Goal: Task Accomplishment & Management: Complete application form

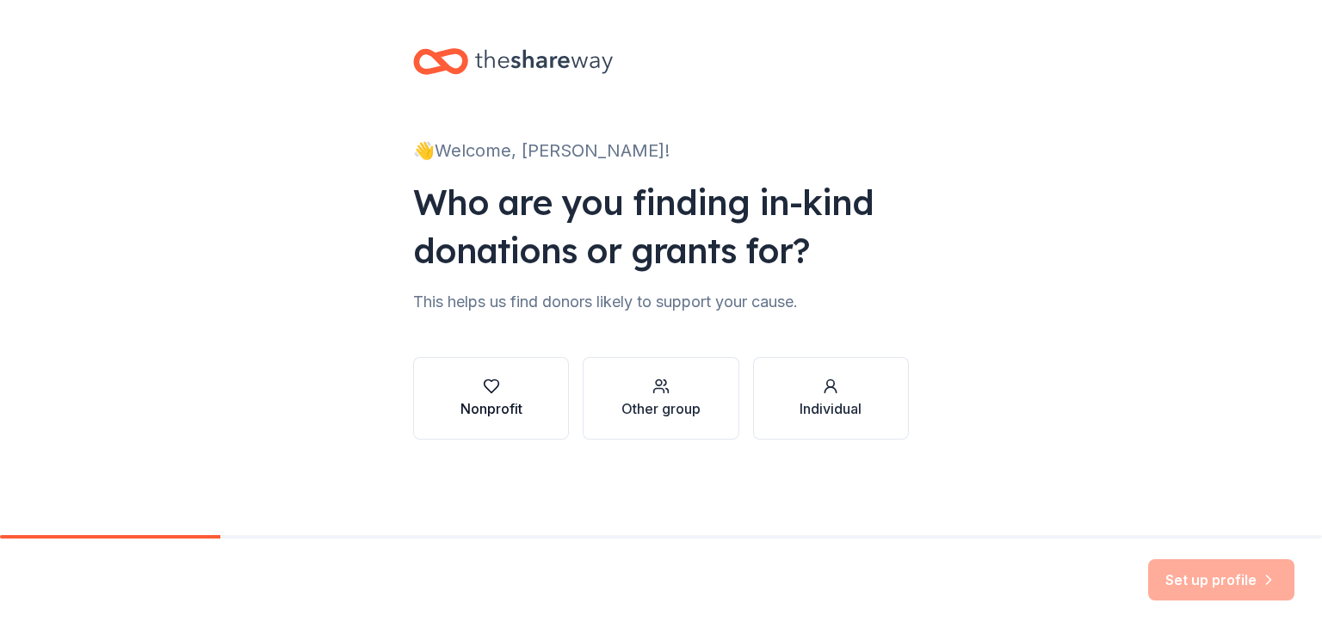
click at [491, 388] on icon "button" at bounding box center [491, 386] width 17 height 17
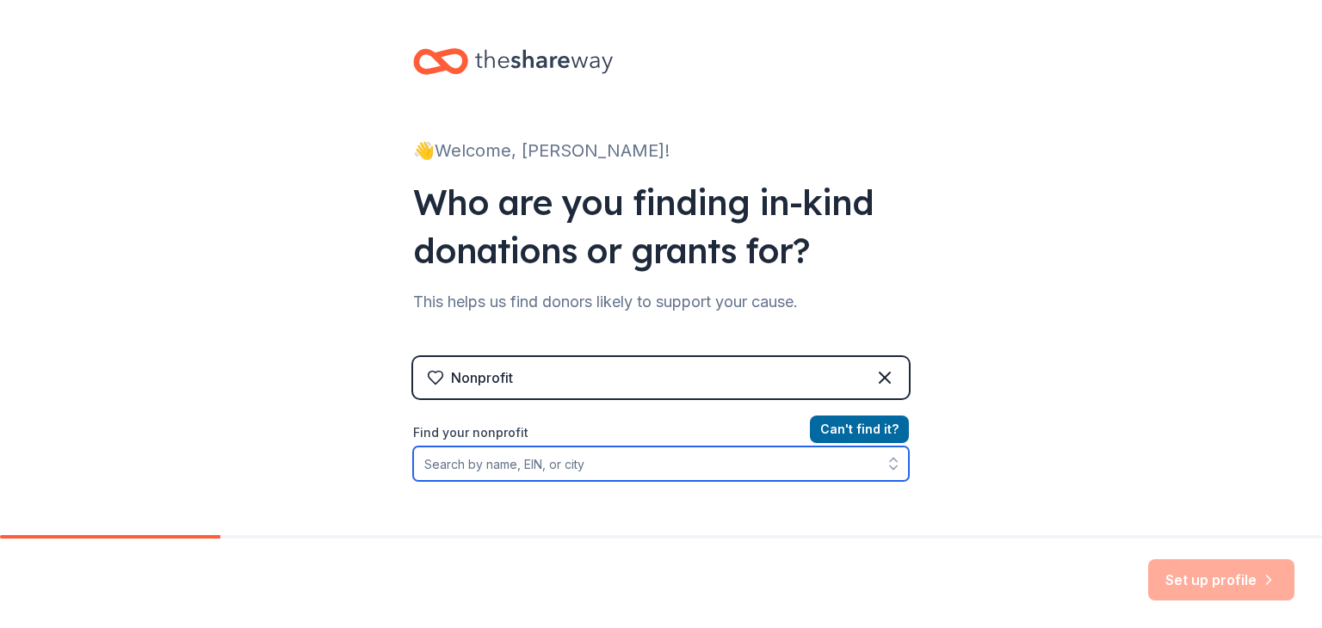
click at [608, 465] on input "Find your nonprofit" at bounding box center [661, 464] width 496 height 34
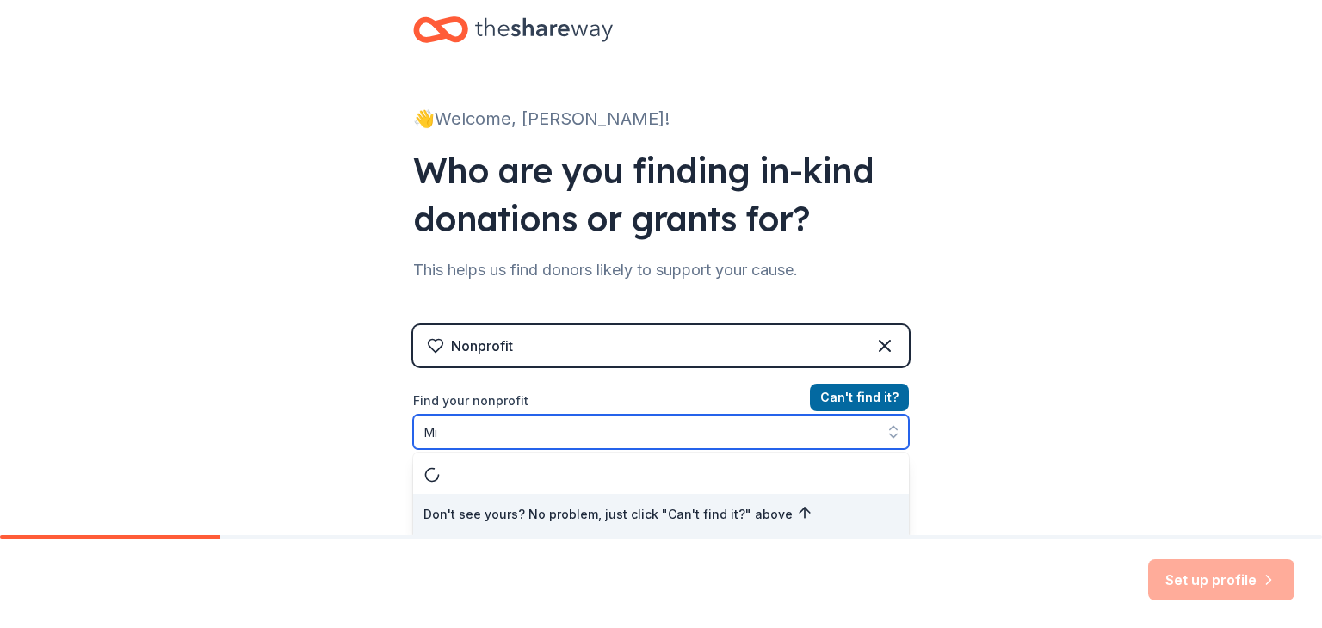
type input "M"
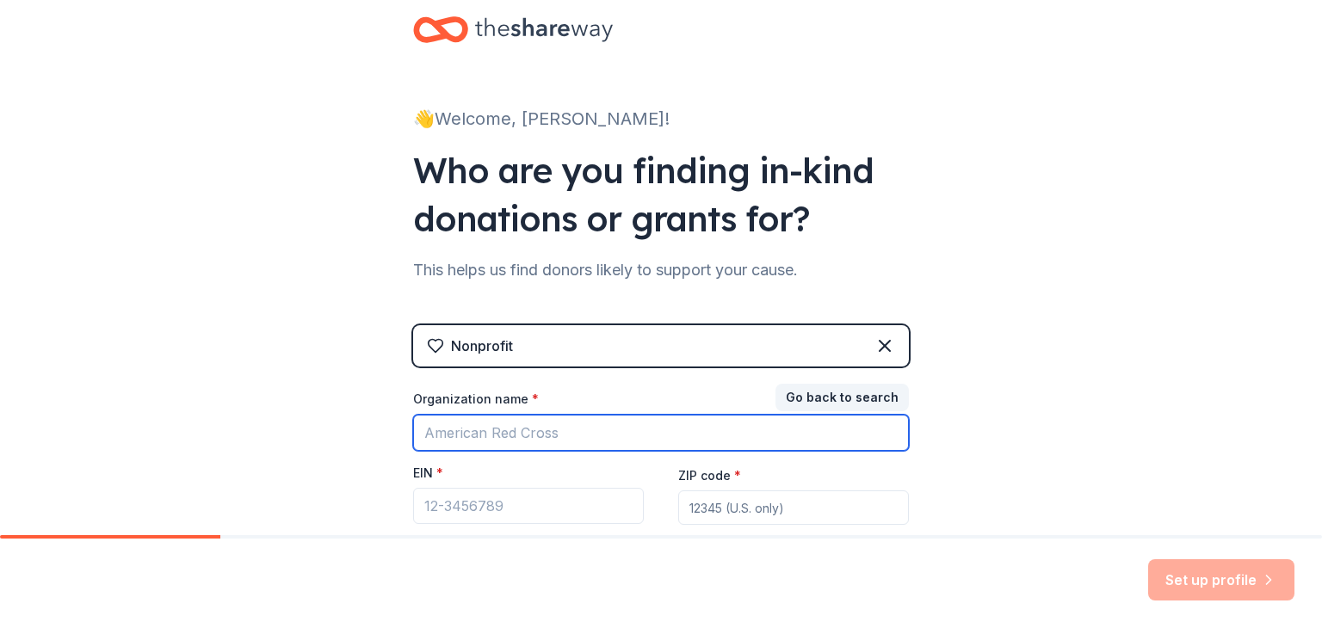
click at [578, 426] on input "Organization name *" at bounding box center [661, 433] width 496 height 36
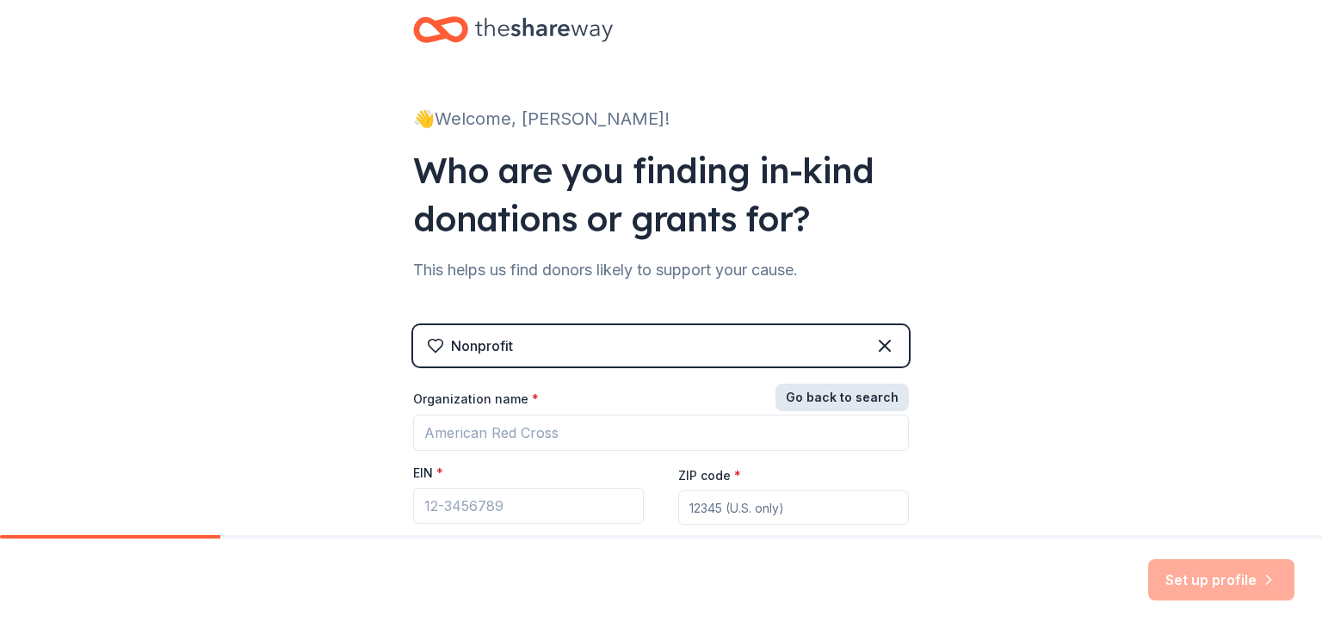
click at [798, 386] on button "Go back to search" at bounding box center [841, 398] width 133 height 28
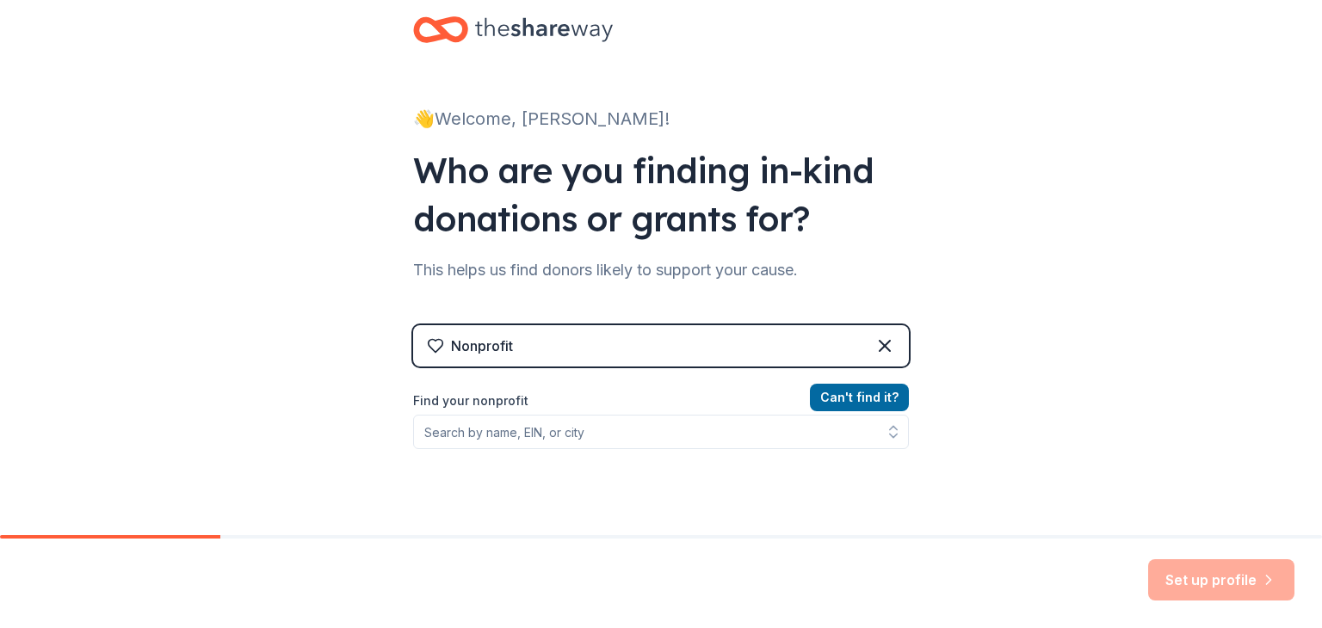
click at [594, 405] on label "Find your nonprofit" at bounding box center [661, 401] width 496 height 21
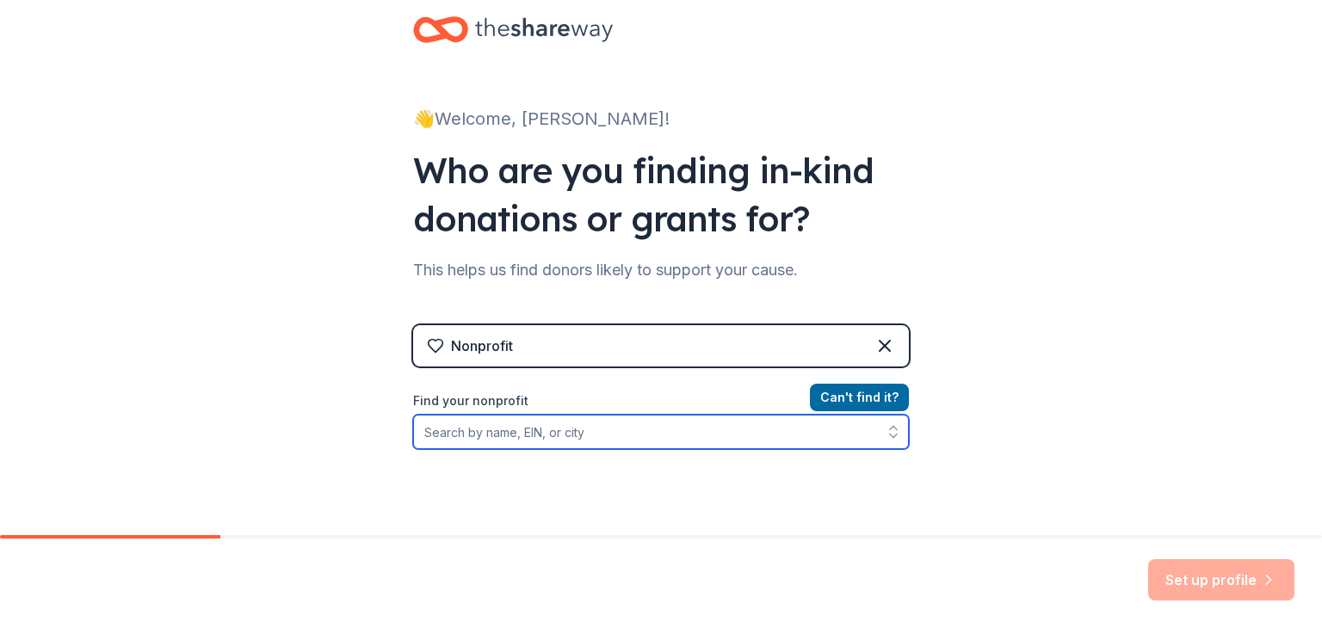
click at [591, 424] on input "Find your nonprofit" at bounding box center [661, 432] width 496 height 34
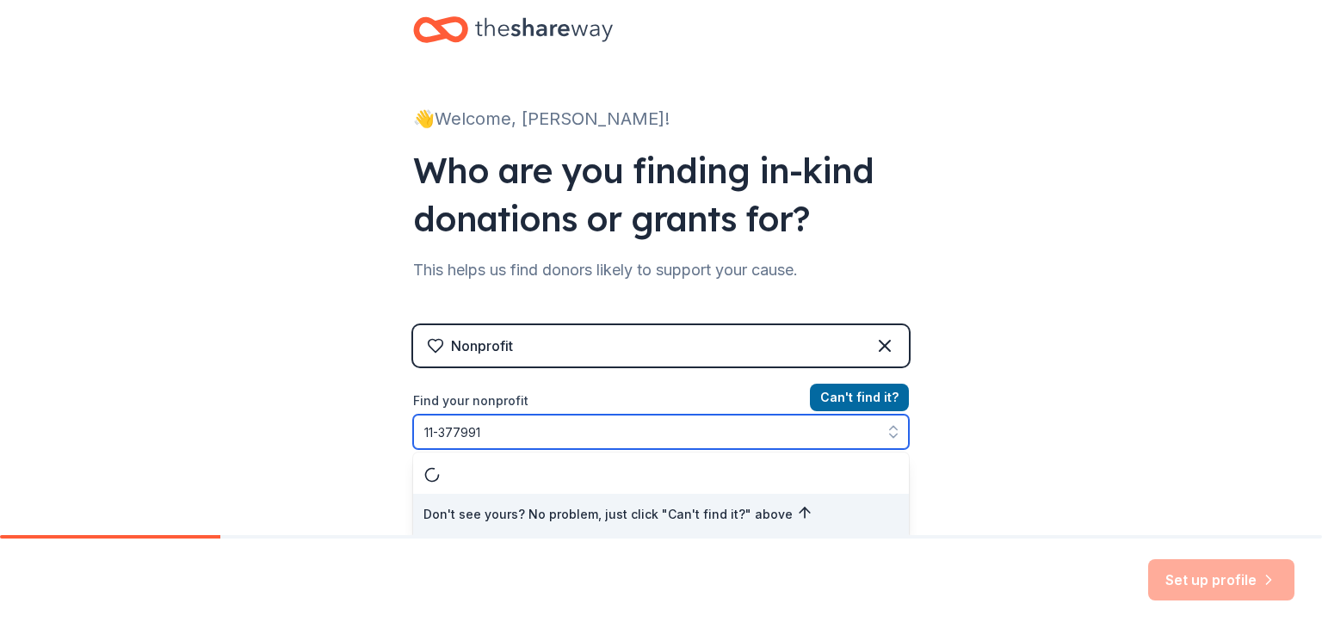
type input "[US_EMPLOYER_IDENTIFICATION_NUMBER]"
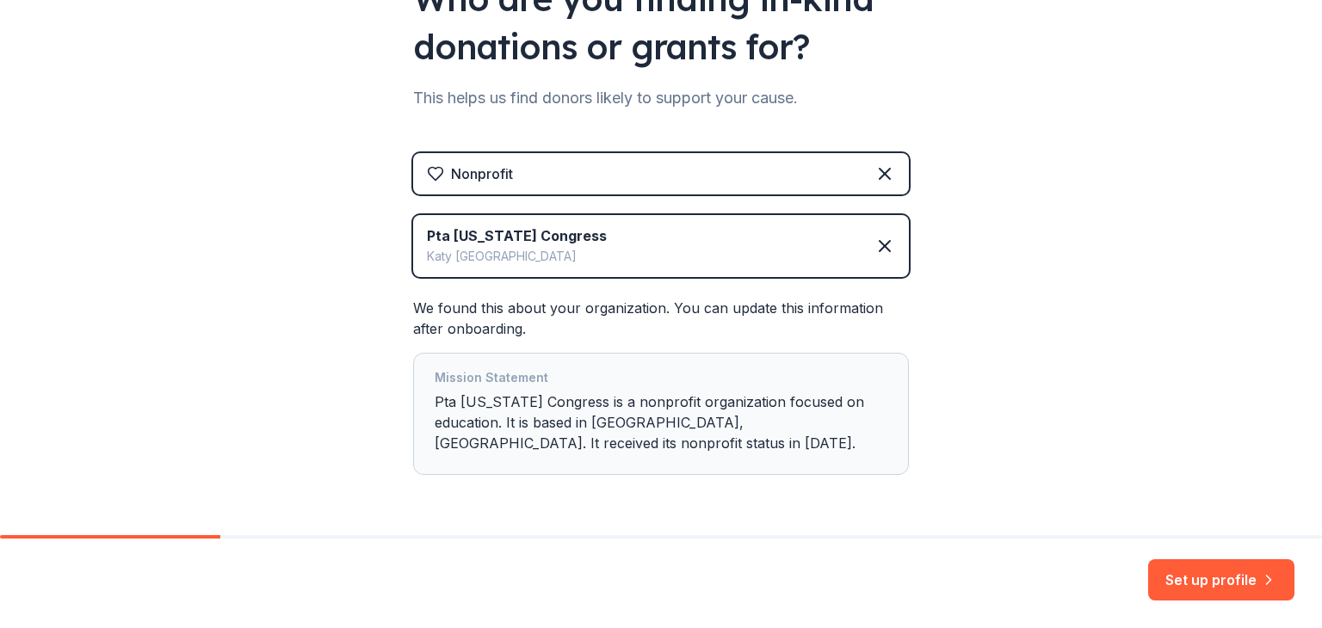
scroll to position [240, 0]
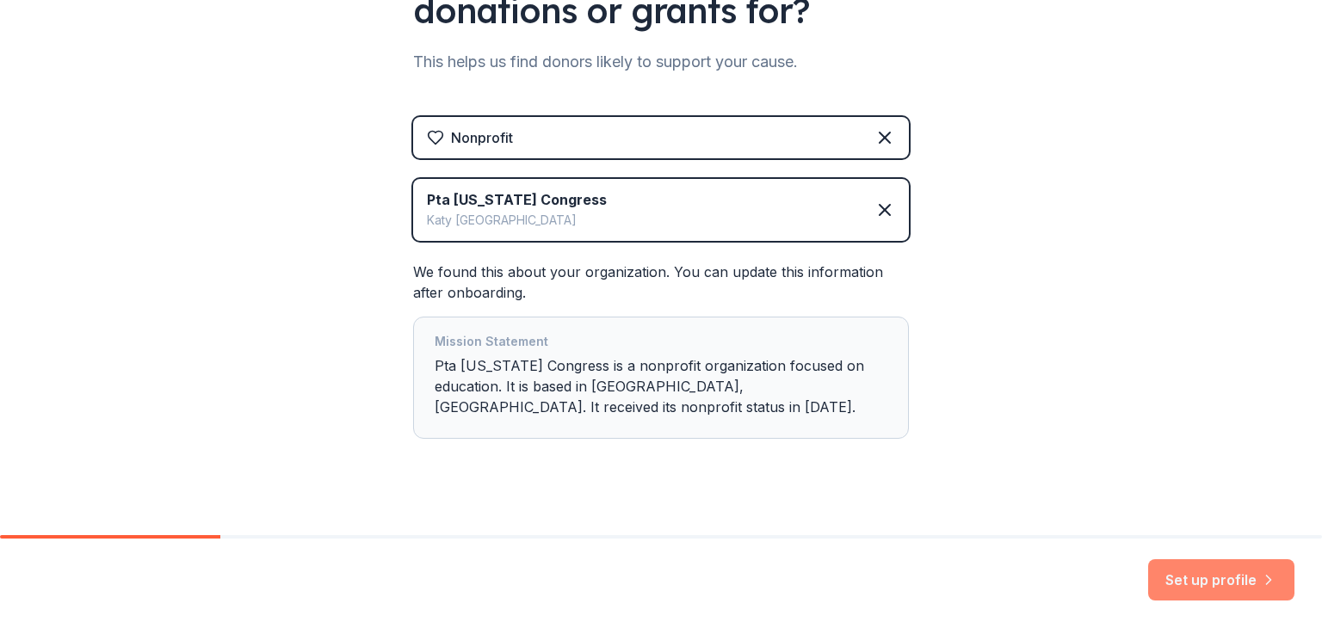
click at [1170, 577] on button "Set up profile" at bounding box center [1221, 579] width 146 height 41
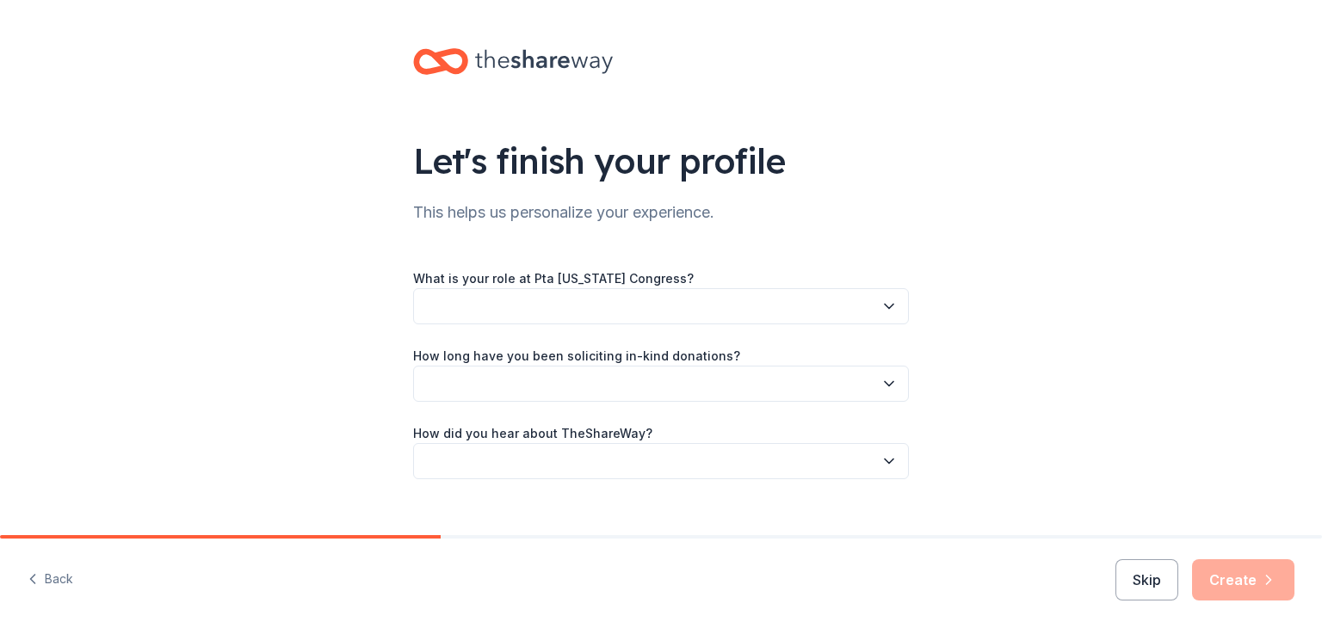
click at [715, 311] on button "button" at bounding box center [661, 306] width 496 height 36
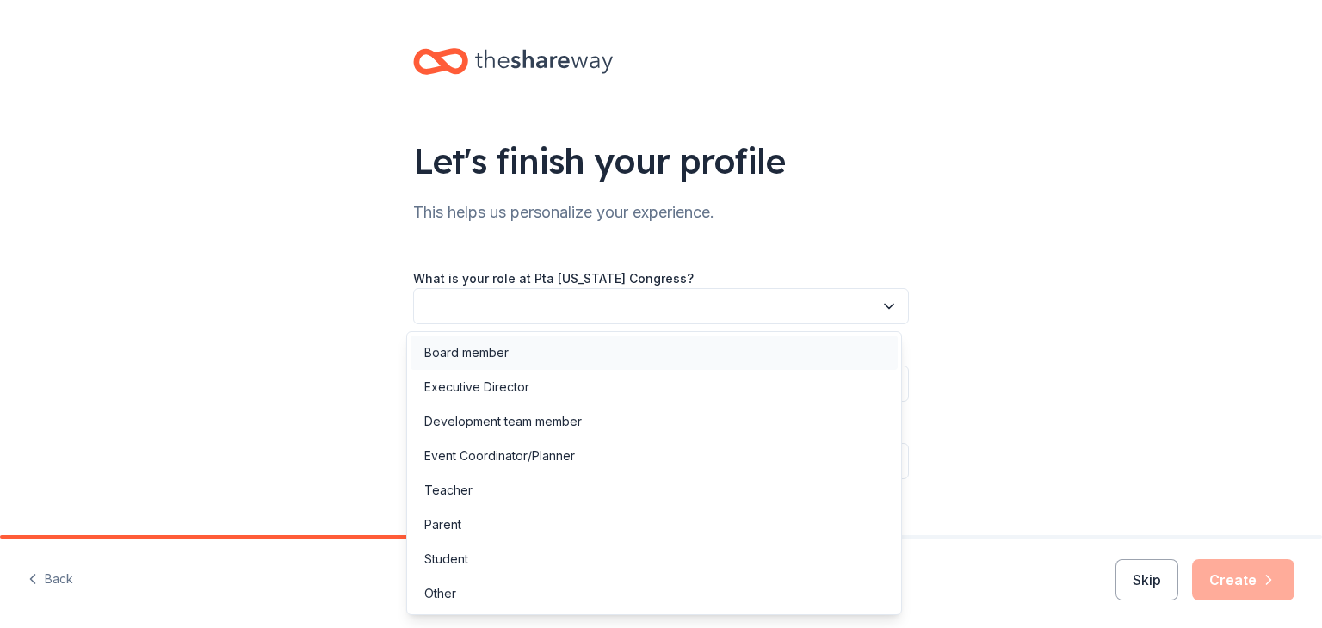
click at [515, 350] on div "Board member" at bounding box center [653, 353] width 487 height 34
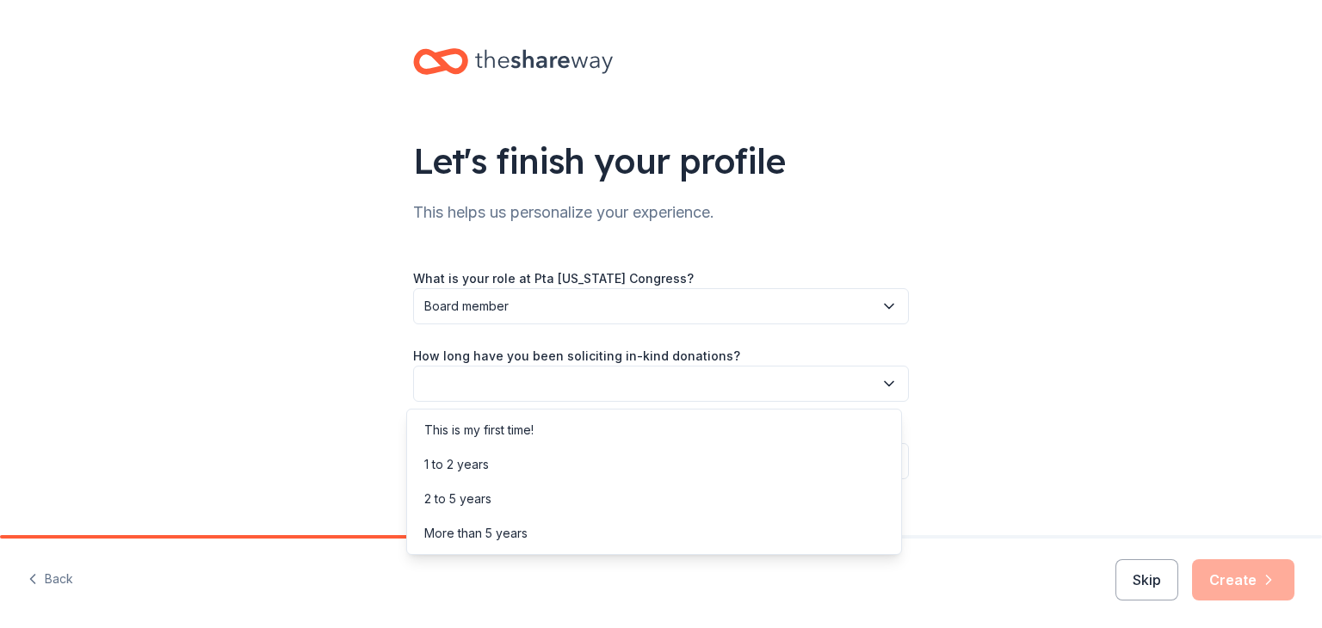
click at [576, 382] on button "button" at bounding box center [661, 384] width 496 height 36
click at [570, 435] on div "This is my first time!" at bounding box center [653, 430] width 487 height 34
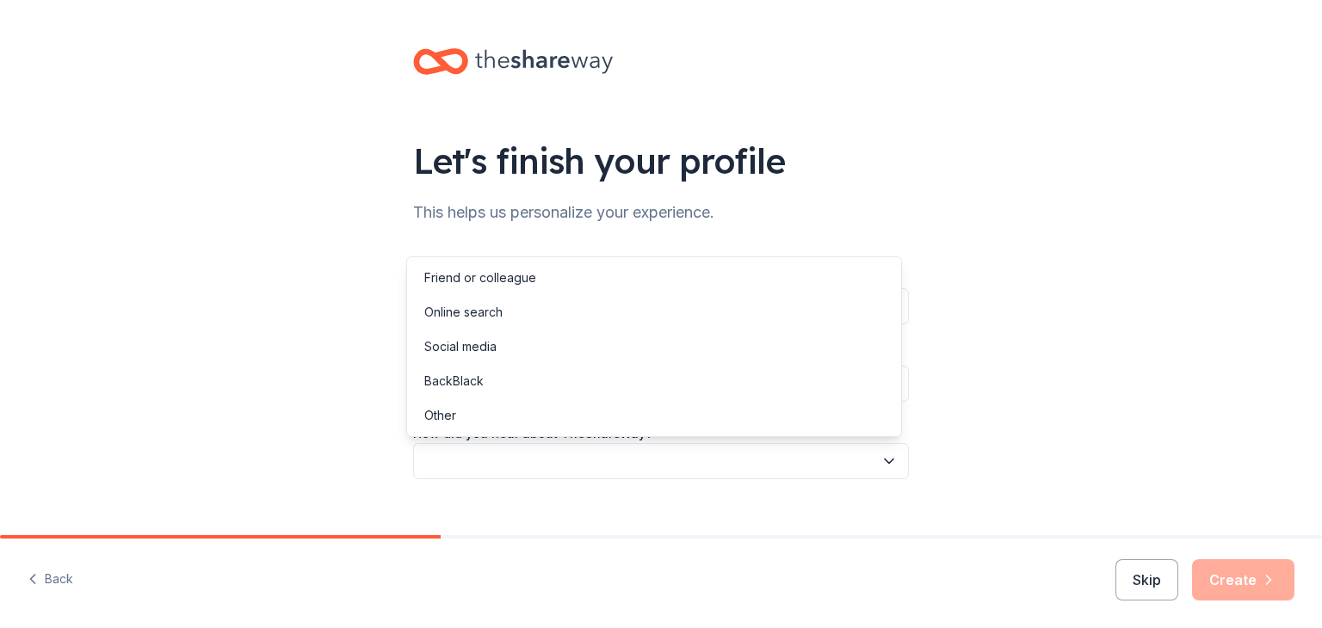
click at [571, 459] on button "button" at bounding box center [661, 461] width 496 height 36
click at [543, 325] on div "Online search" at bounding box center [653, 312] width 487 height 34
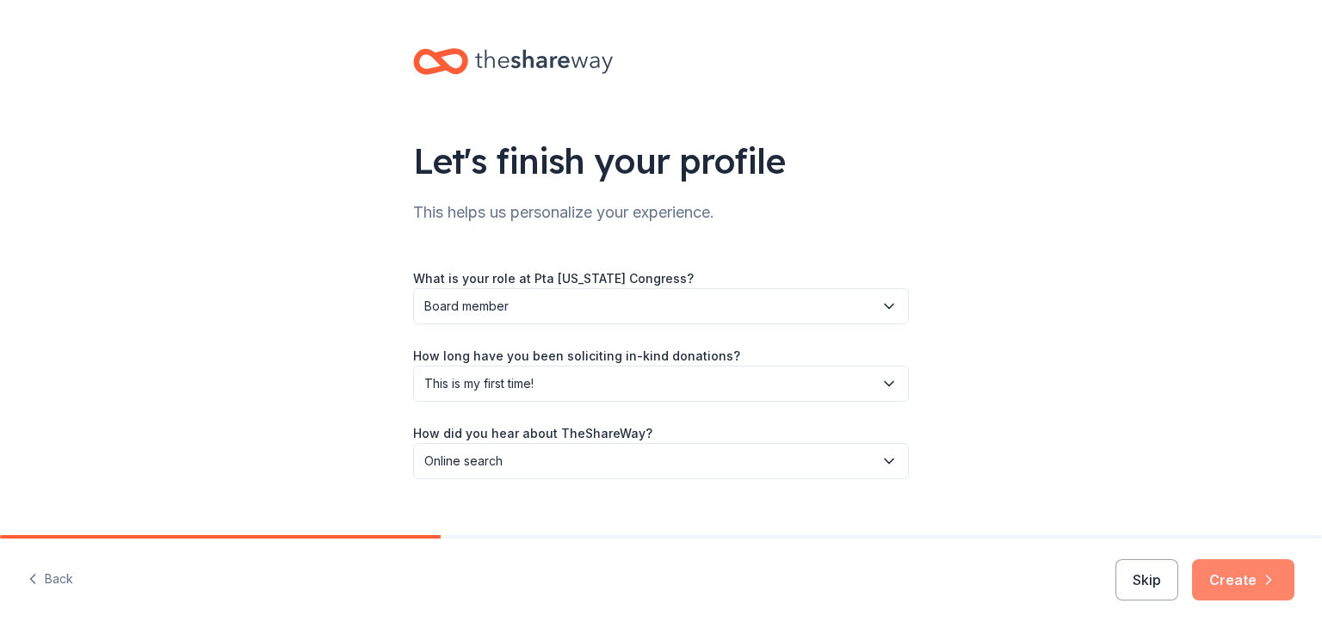
click at [1260, 584] on icon "button" at bounding box center [1268, 579] width 17 height 17
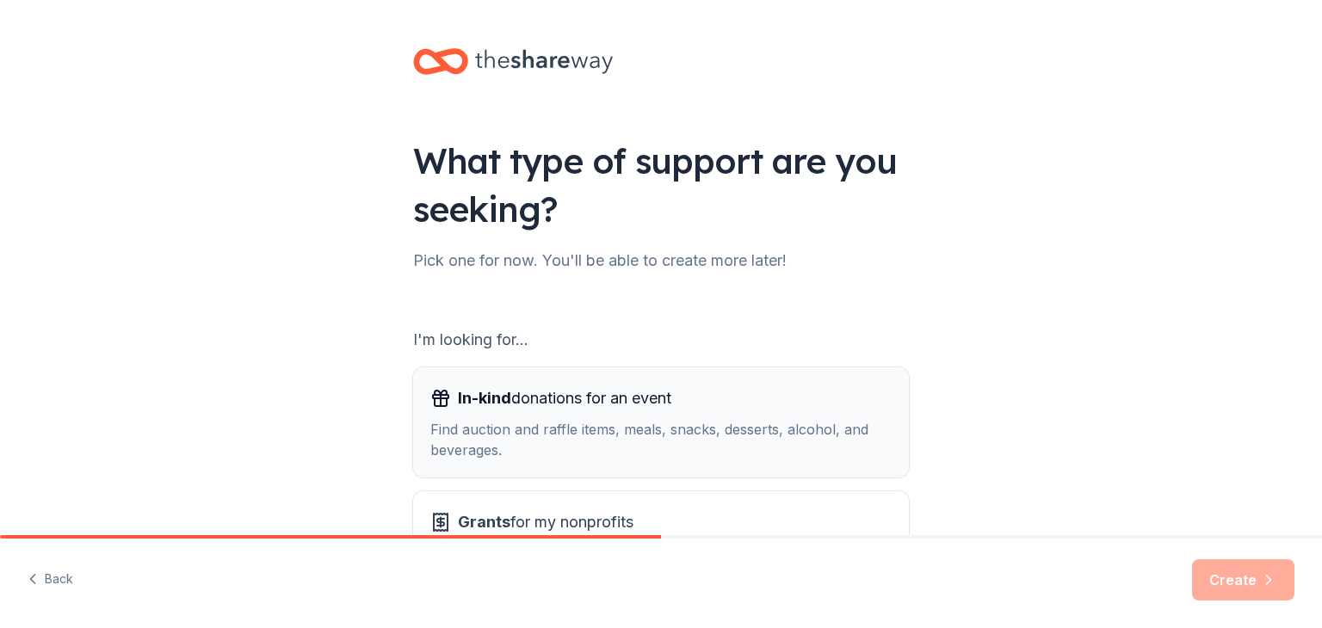
click at [633, 426] on div "Find auction and raffle items, meals, snacks, desserts, alcohol, and beverages." at bounding box center [660, 439] width 461 height 41
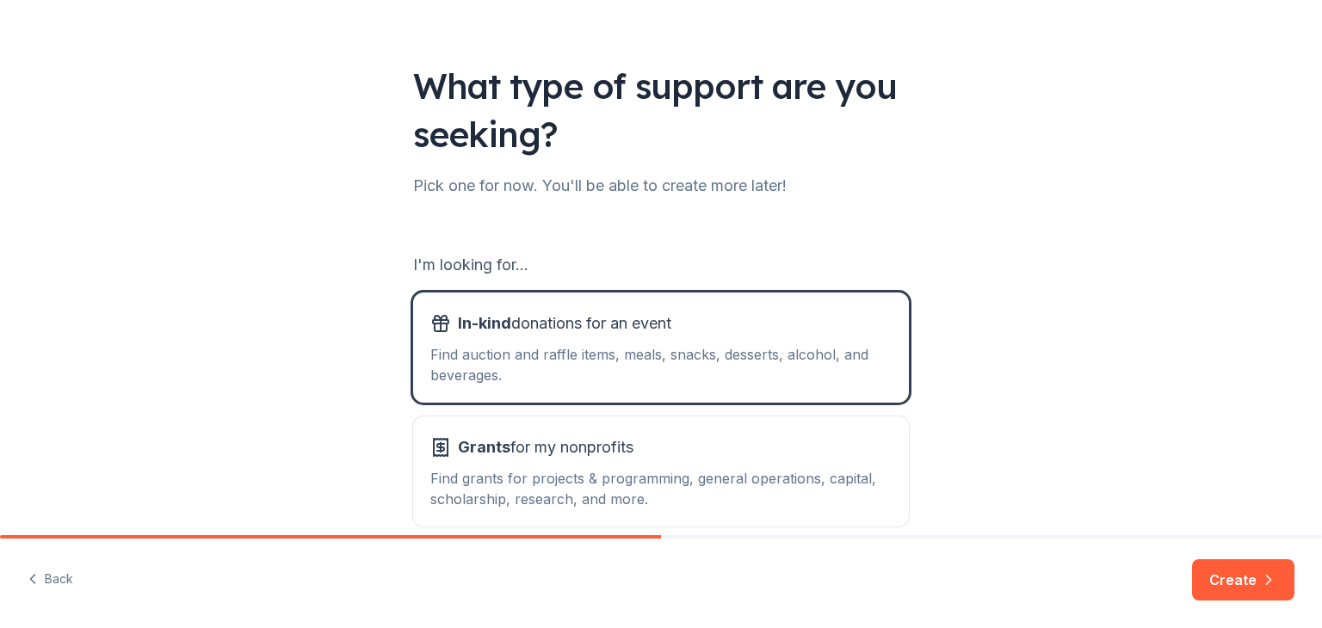
scroll to position [159, 0]
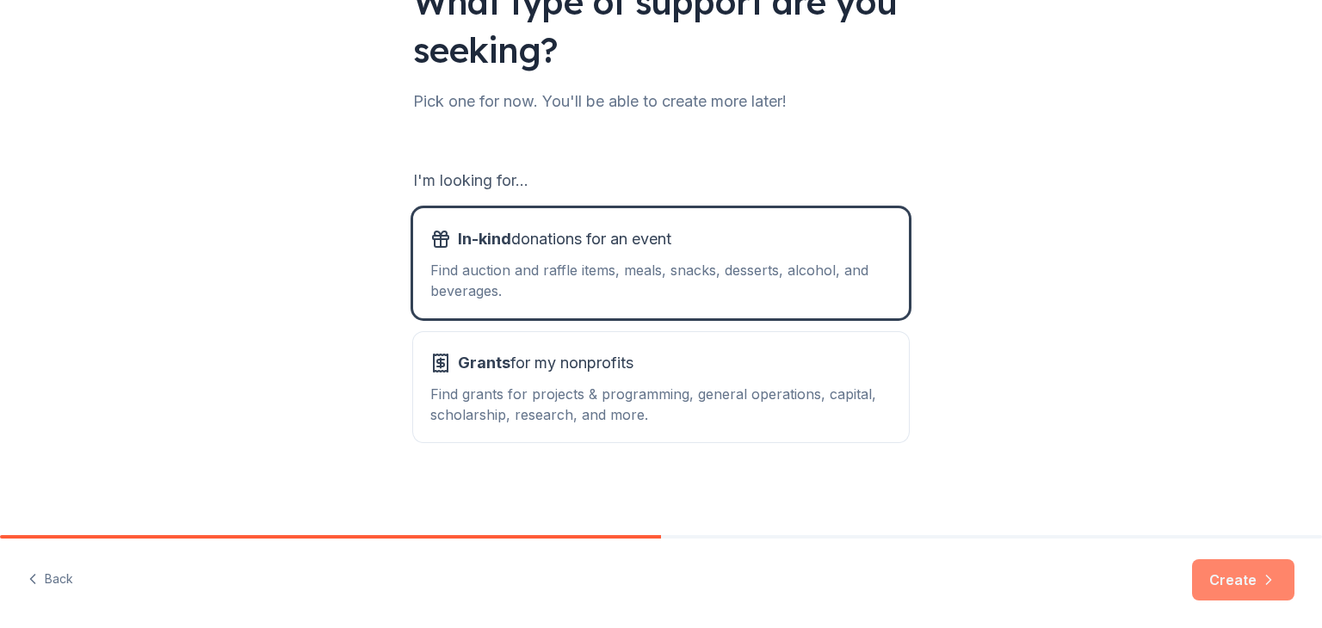
click at [1236, 584] on button "Create" at bounding box center [1243, 579] width 102 height 41
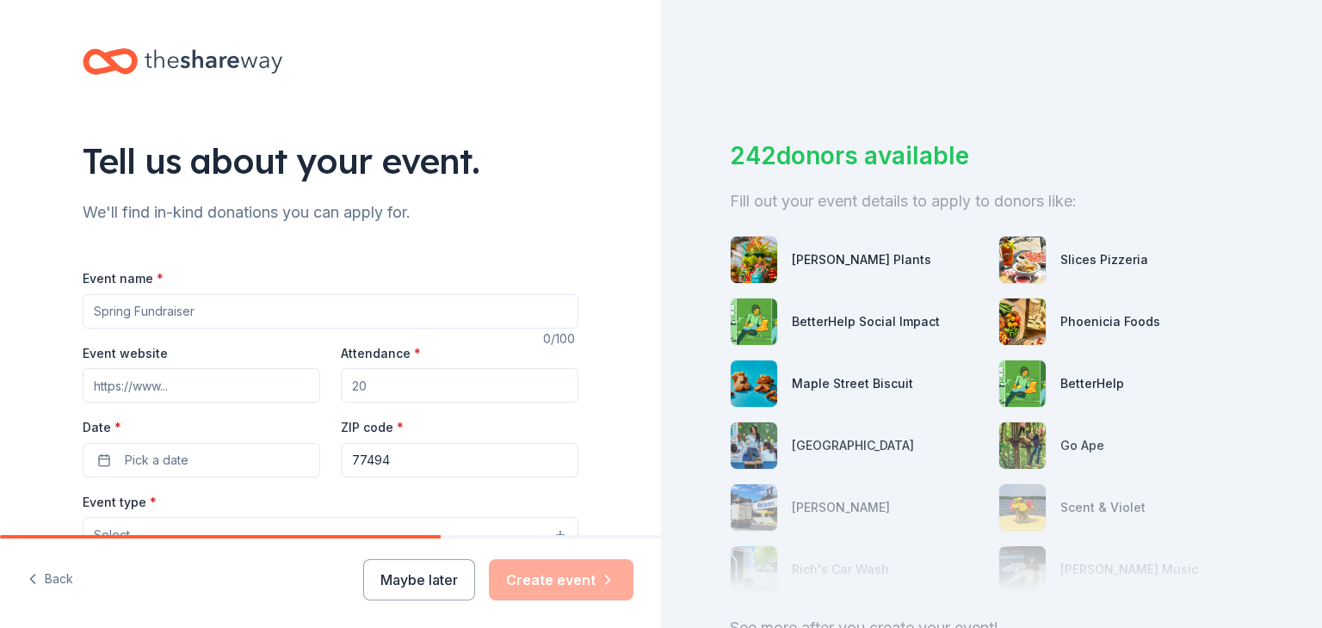
click at [221, 314] on input "Event name *" at bounding box center [331, 311] width 496 height 34
type input "Fall [DATE] and auction"
click at [191, 388] on input "Event website" at bounding box center [201, 385] width 237 height 34
type input "www.mgeptatx.org/grizzfest2025"
click at [406, 379] on input "Attendance *" at bounding box center [459, 385] width 237 height 34
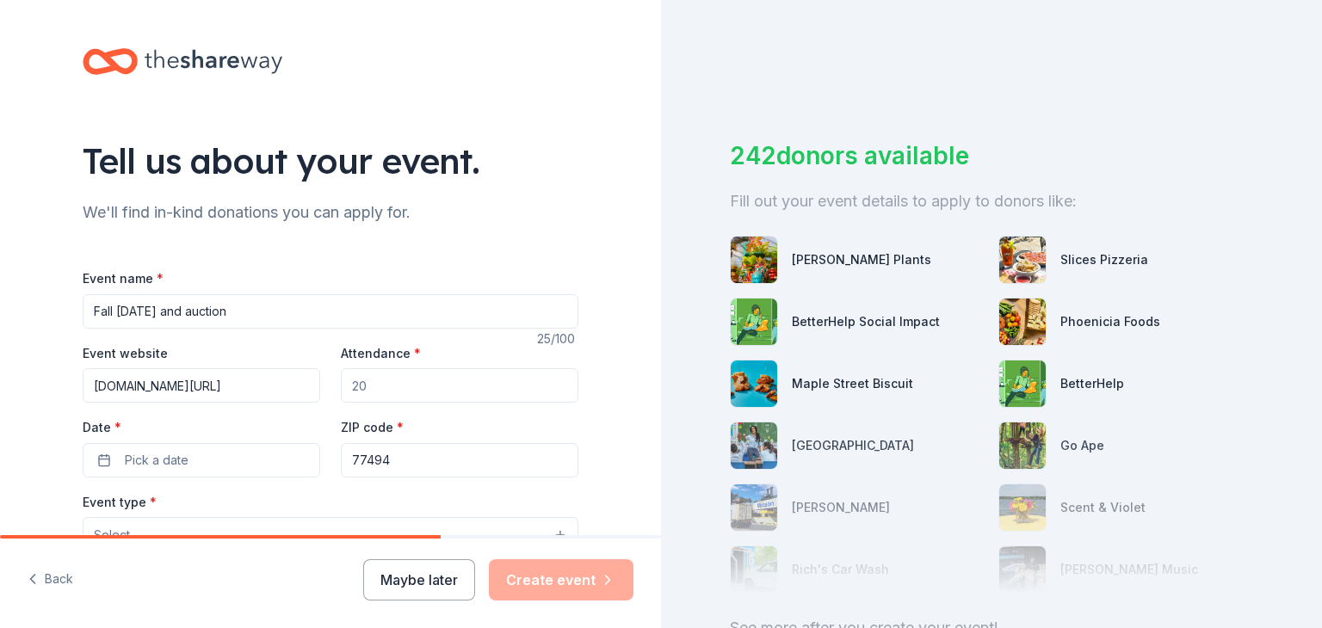
click at [406, 379] on input "Attendance *" at bounding box center [459, 385] width 237 height 34
type input "1000"
click at [262, 461] on button "Pick a date" at bounding box center [201, 460] width 237 height 34
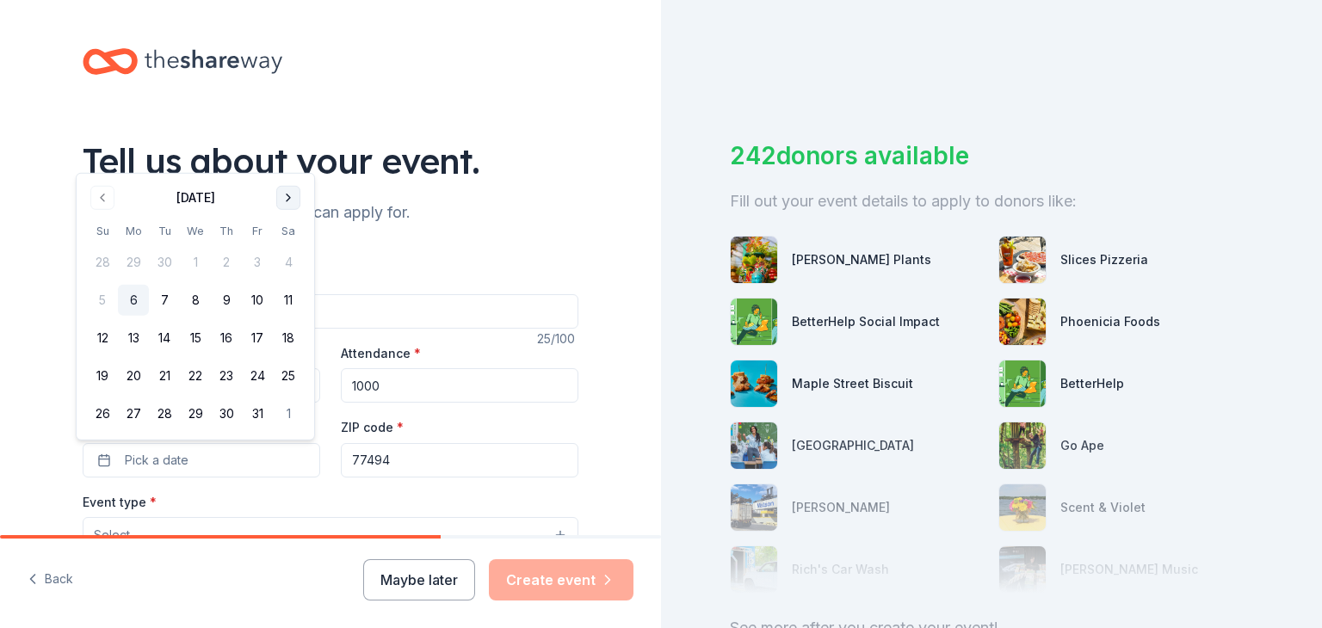
click at [286, 200] on button "Go to next month" at bounding box center [288, 198] width 24 height 24
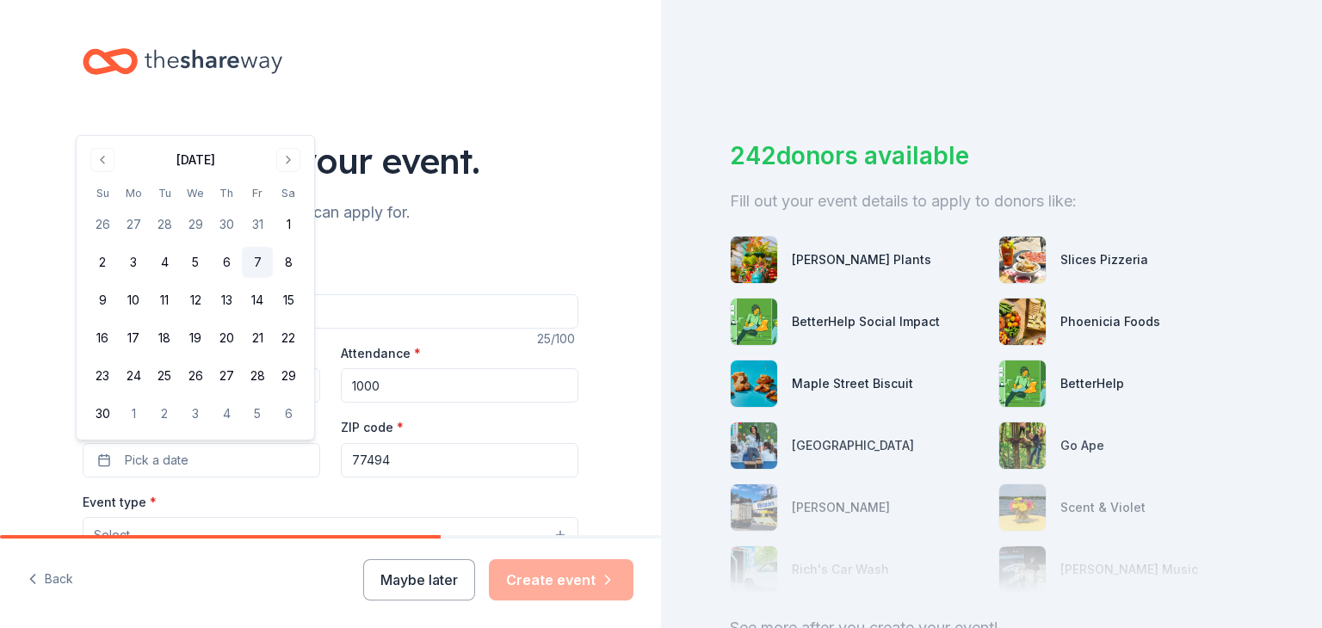
click at [256, 262] on button "7" at bounding box center [257, 262] width 31 height 31
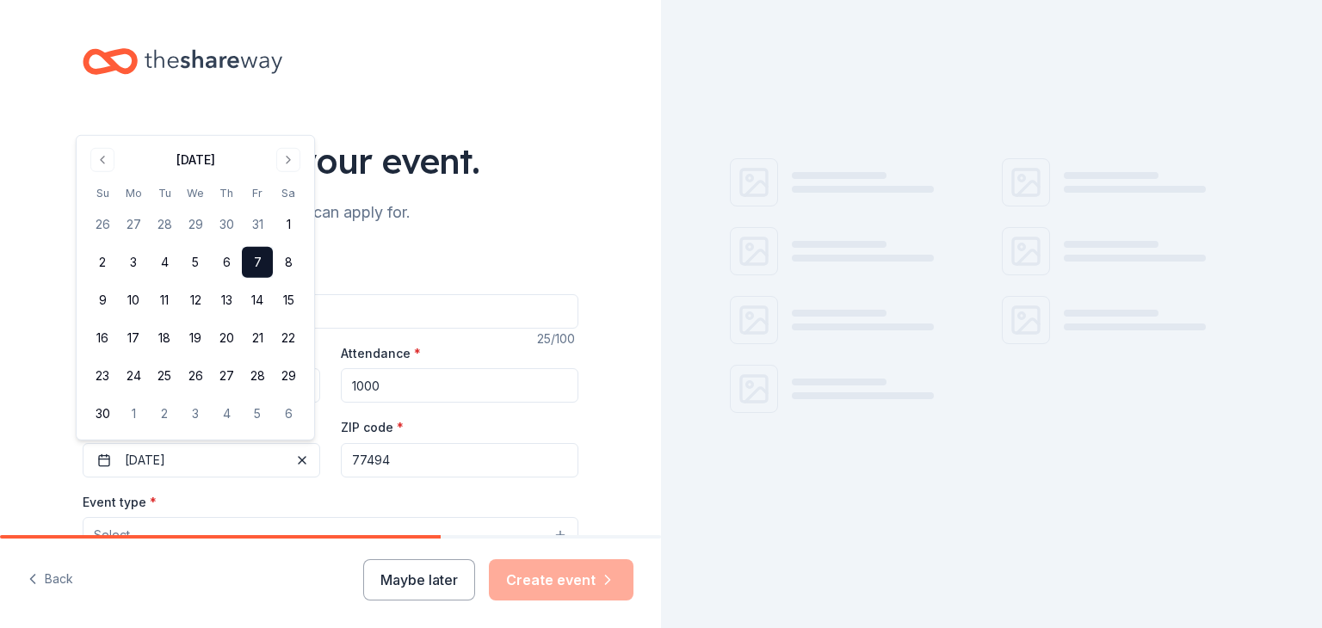
click at [396, 462] on input "77494" at bounding box center [459, 460] width 237 height 34
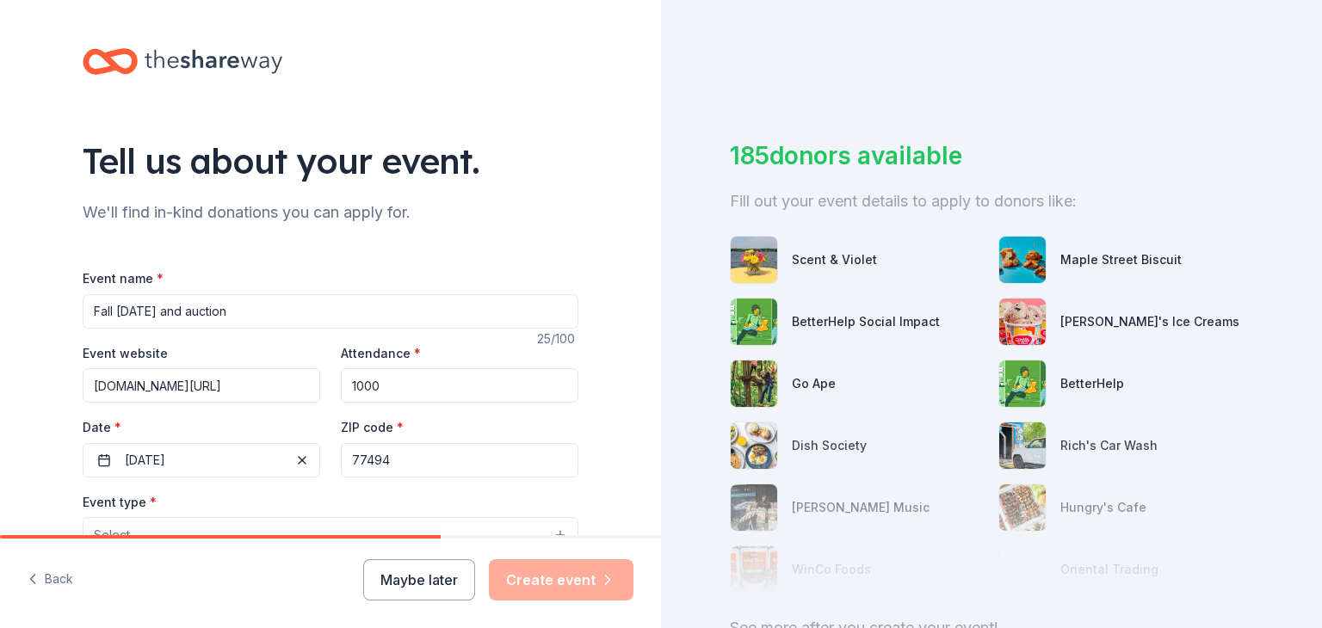
scroll to position [172, 0]
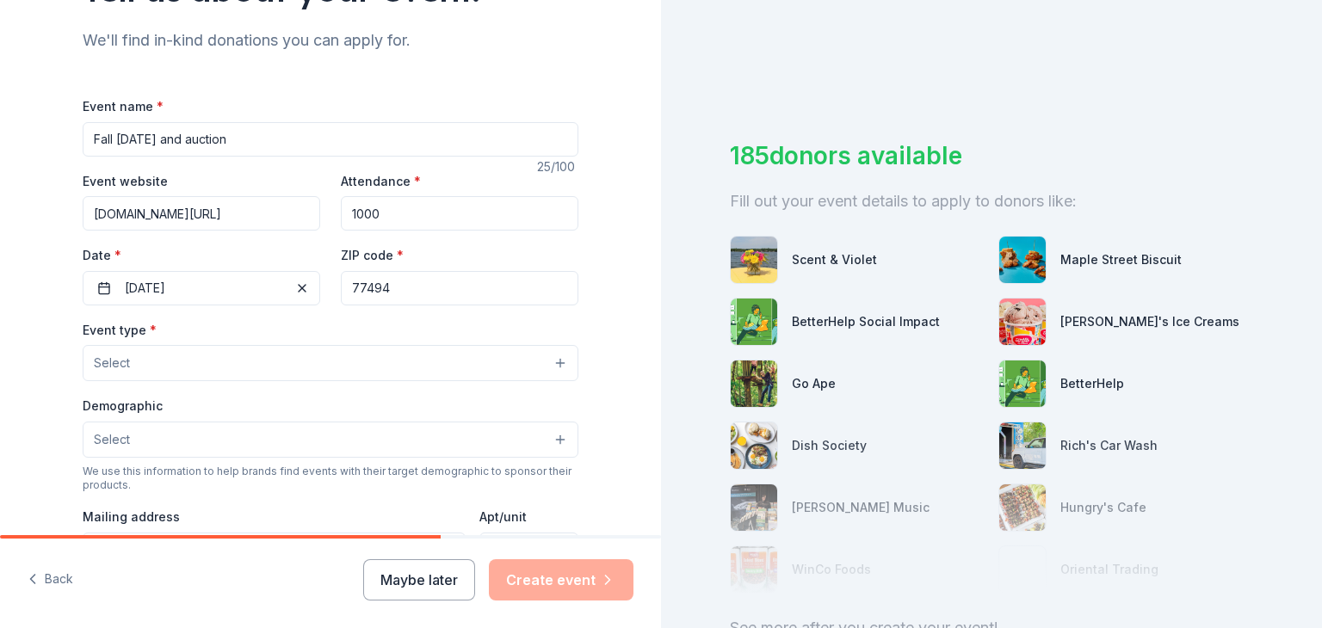
click at [226, 366] on button "Select" at bounding box center [331, 363] width 496 height 36
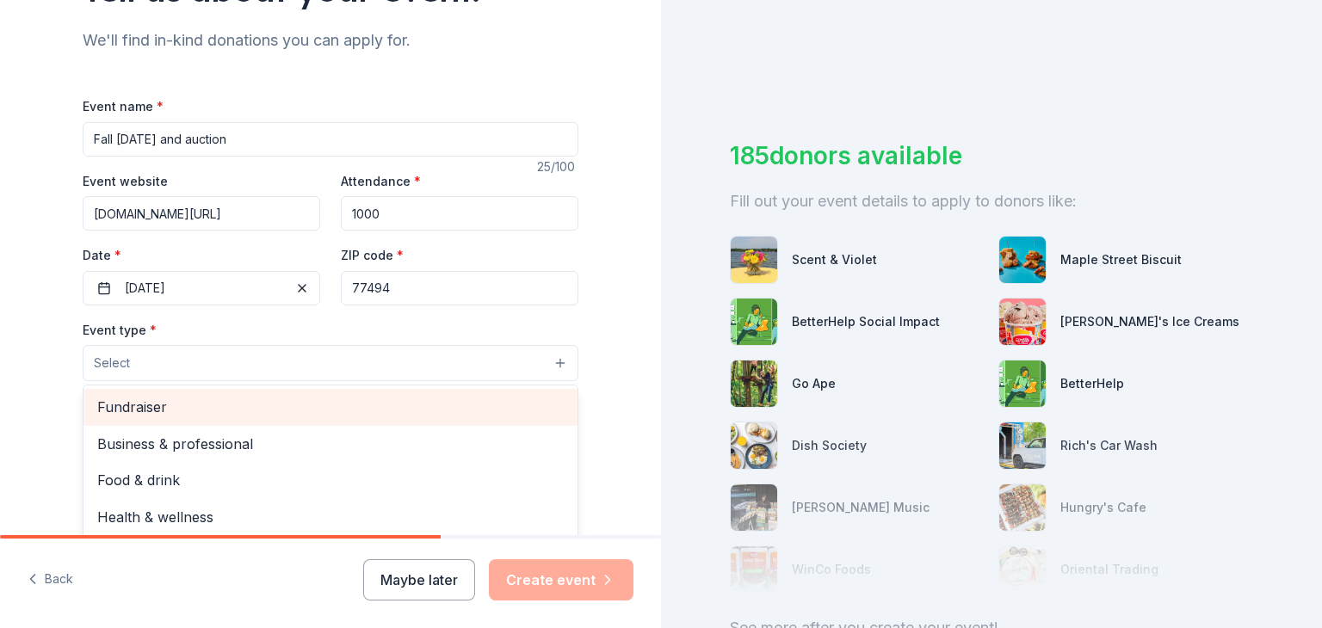
click at [240, 411] on span "Fundraiser" at bounding box center [330, 407] width 466 height 22
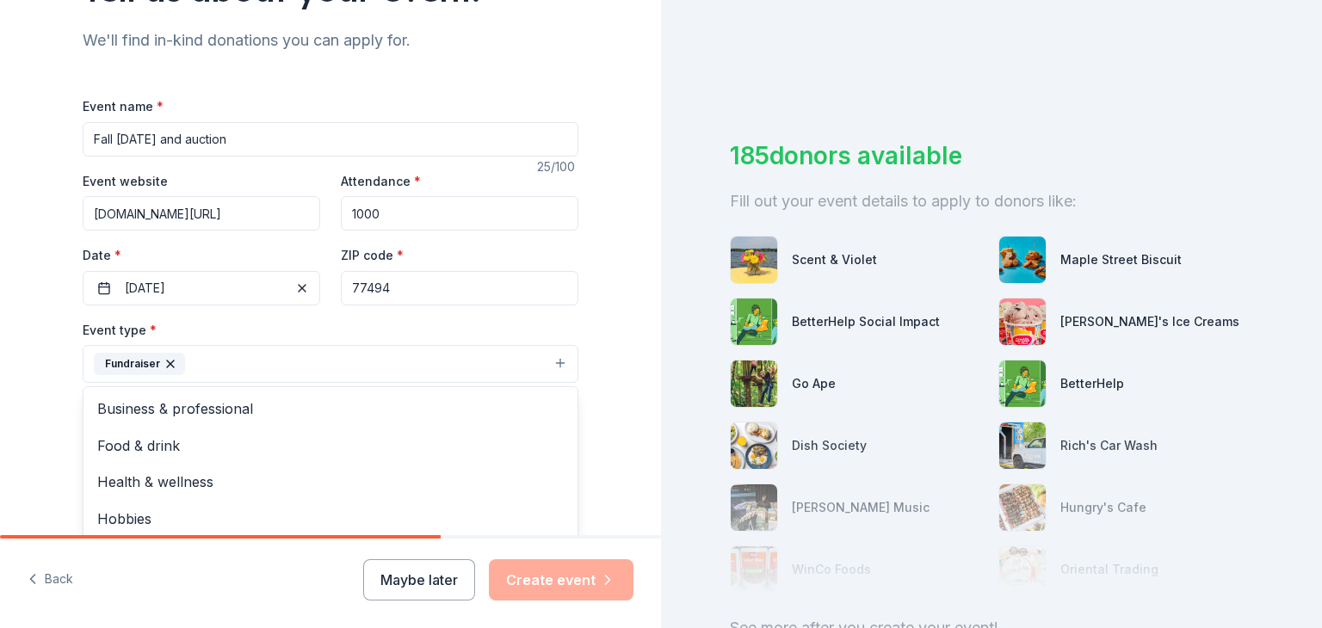
click at [565, 341] on div "Event type * Fundraiser Business & professional Food & drink Health & wellness …" at bounding box center [331, 351] width 496 height 65
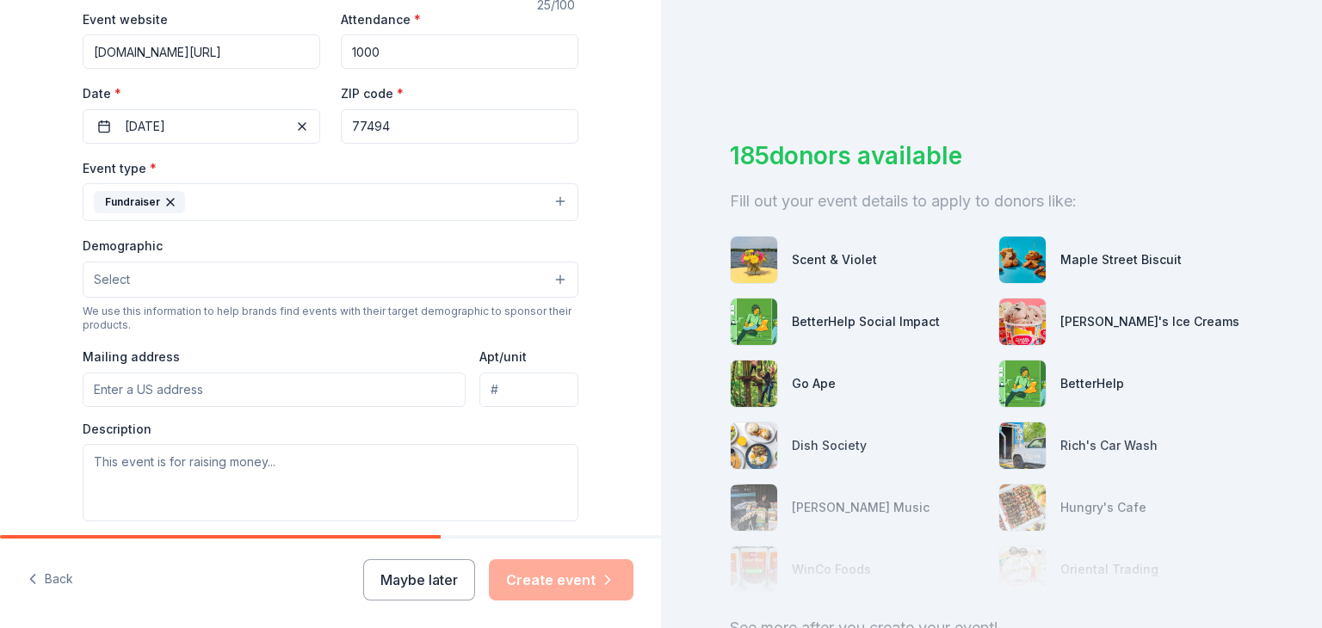
scroll to position [344, 0]
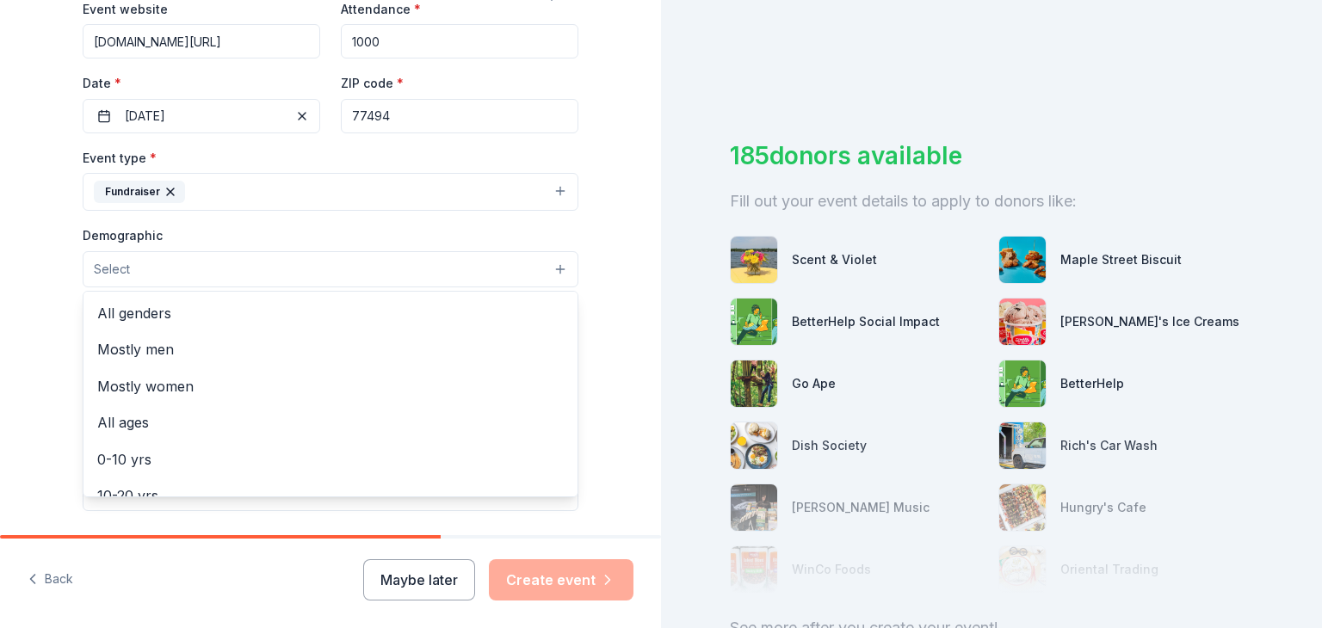
click at [199, 262] on button "Select" at bounding box center [331, 269] width 496 height 36
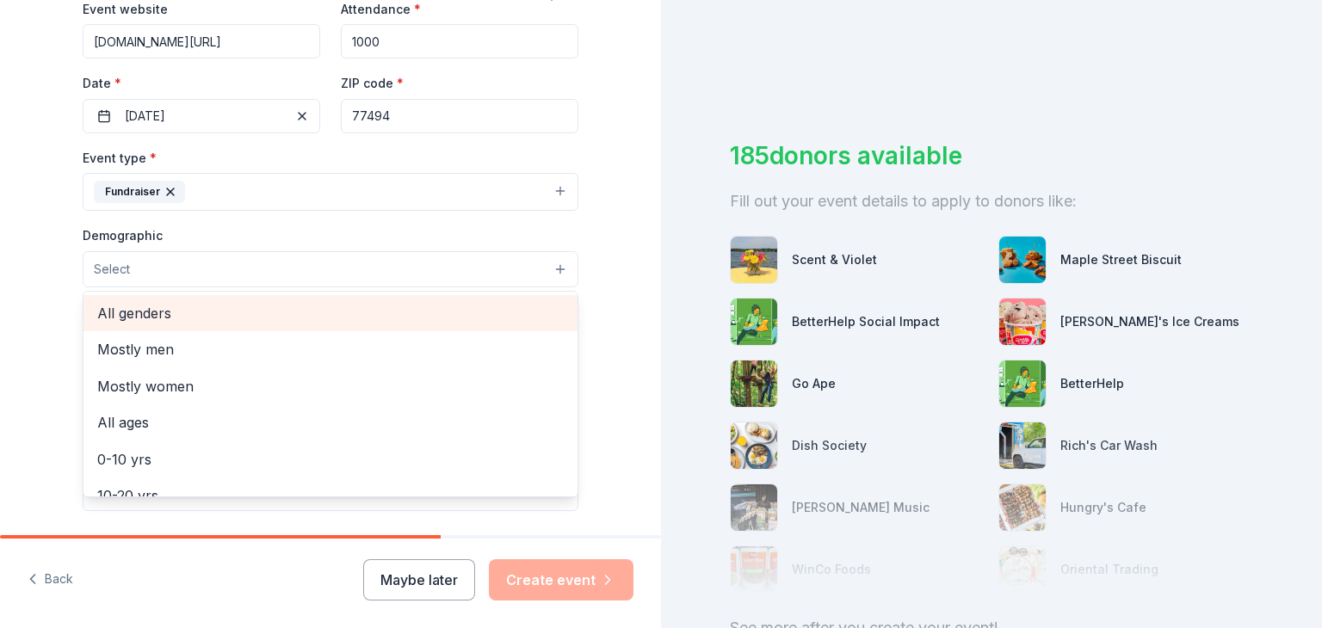
click at [203, 314] on span "All genders" at bounding box center [330, 313] width 466 height 22
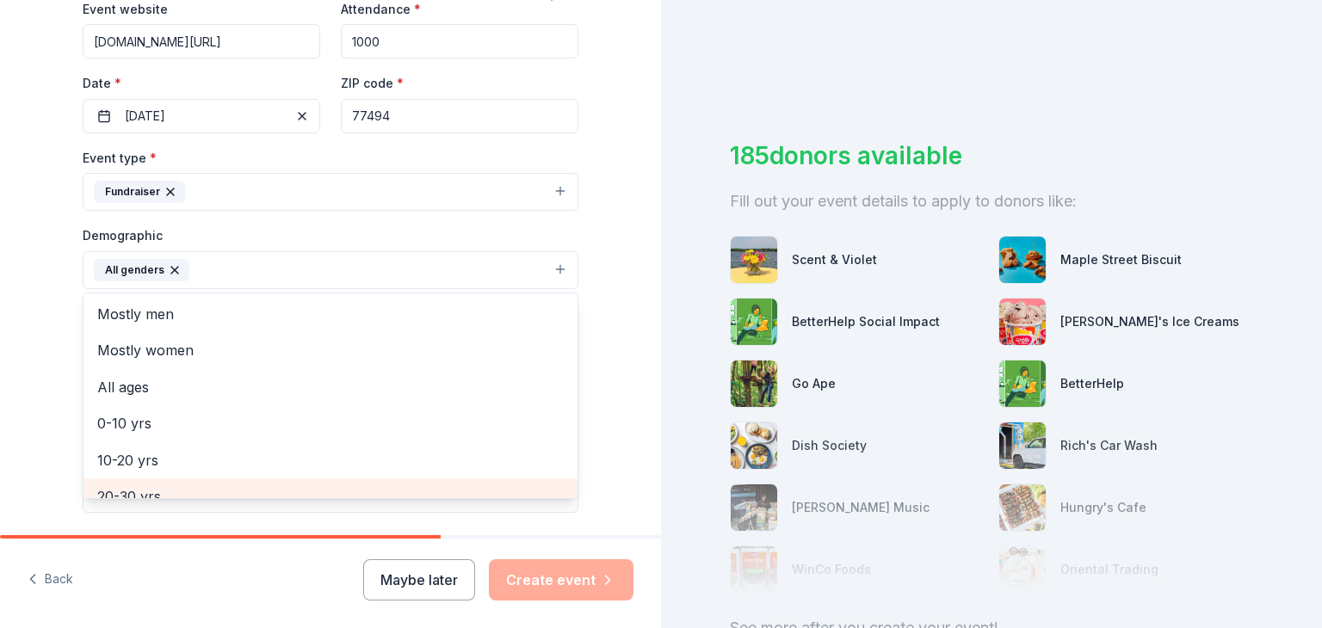
scroll to position [0, 0]
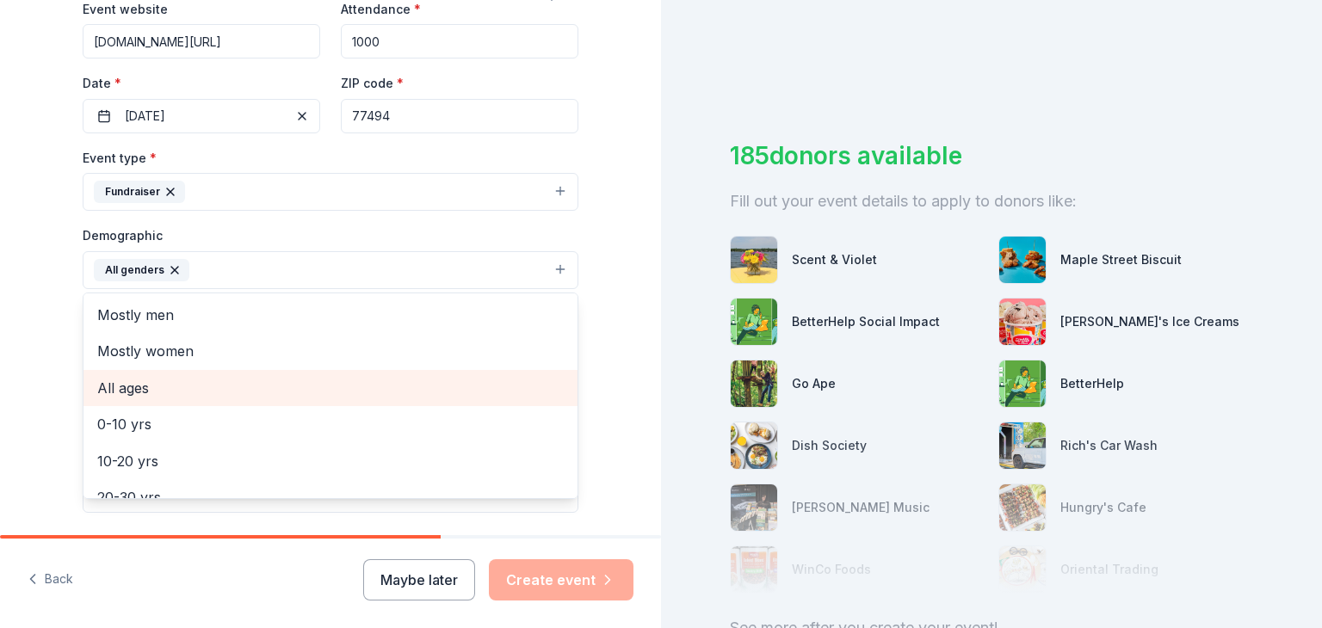
click at [289, 393] on span "All ages" at bounding box center [330, 388] width 466 height 22
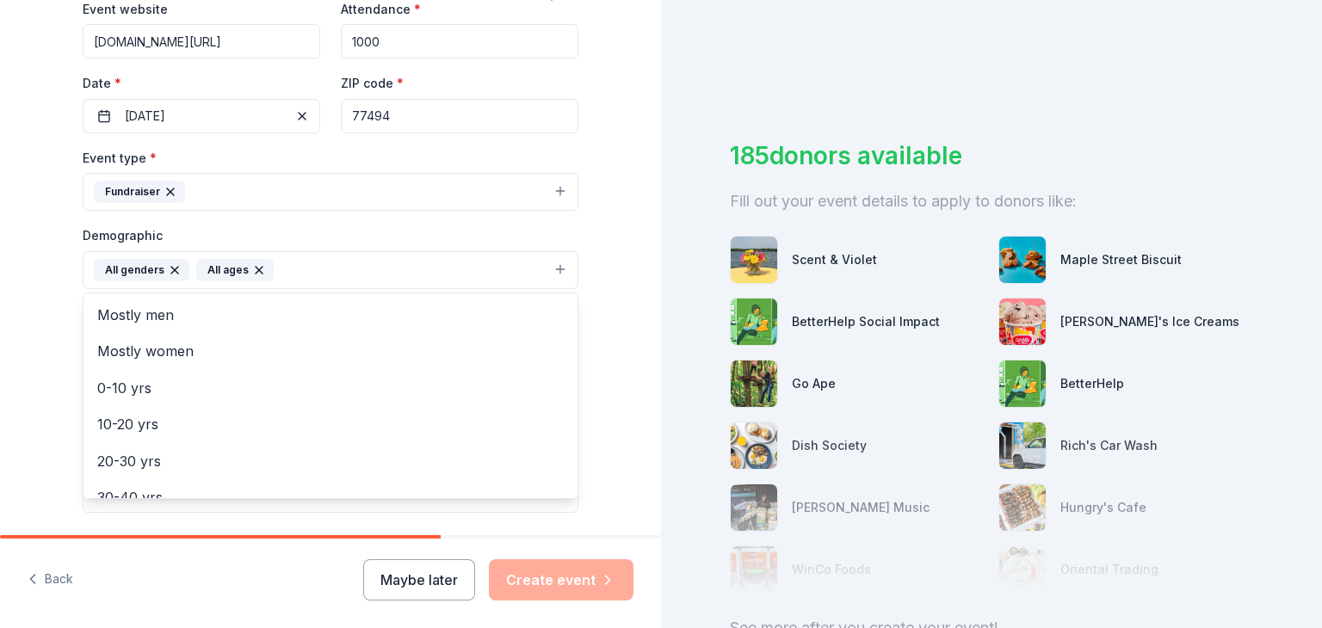
click at [633, 357] on div "Tell us about your event. We'll find in-kind donations you can apply for. Event…" at bounding box center [330, 230] width 661 height 1149
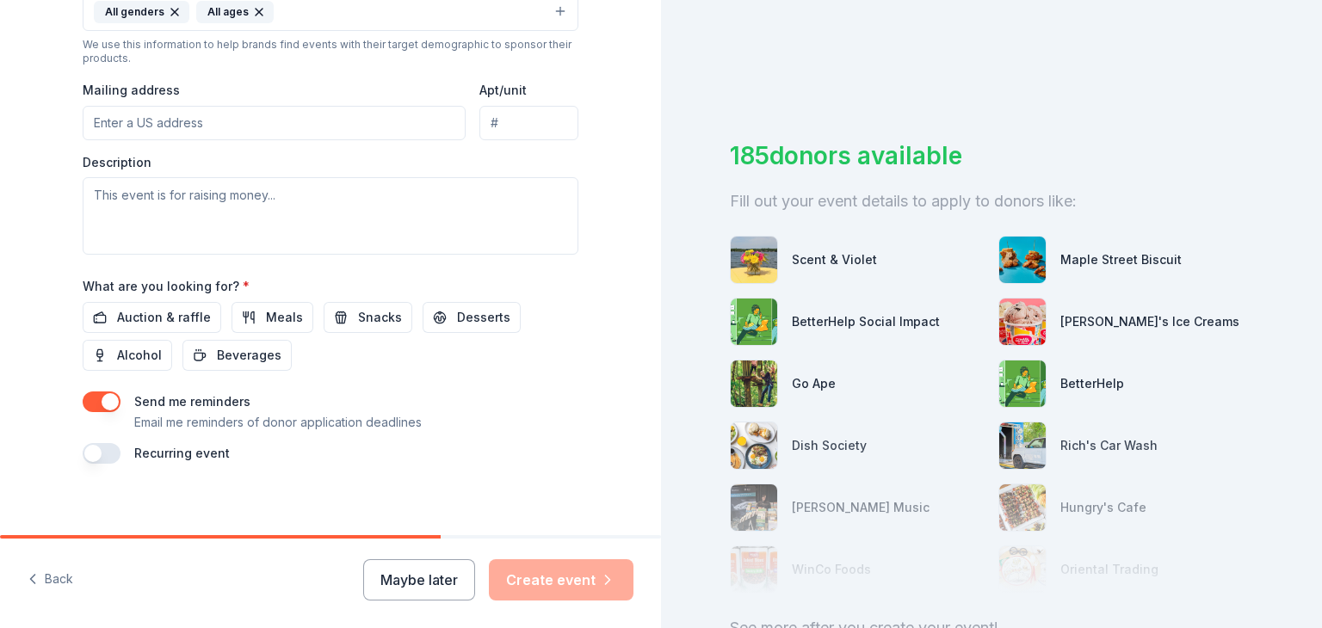
scroll to position [613, 0]
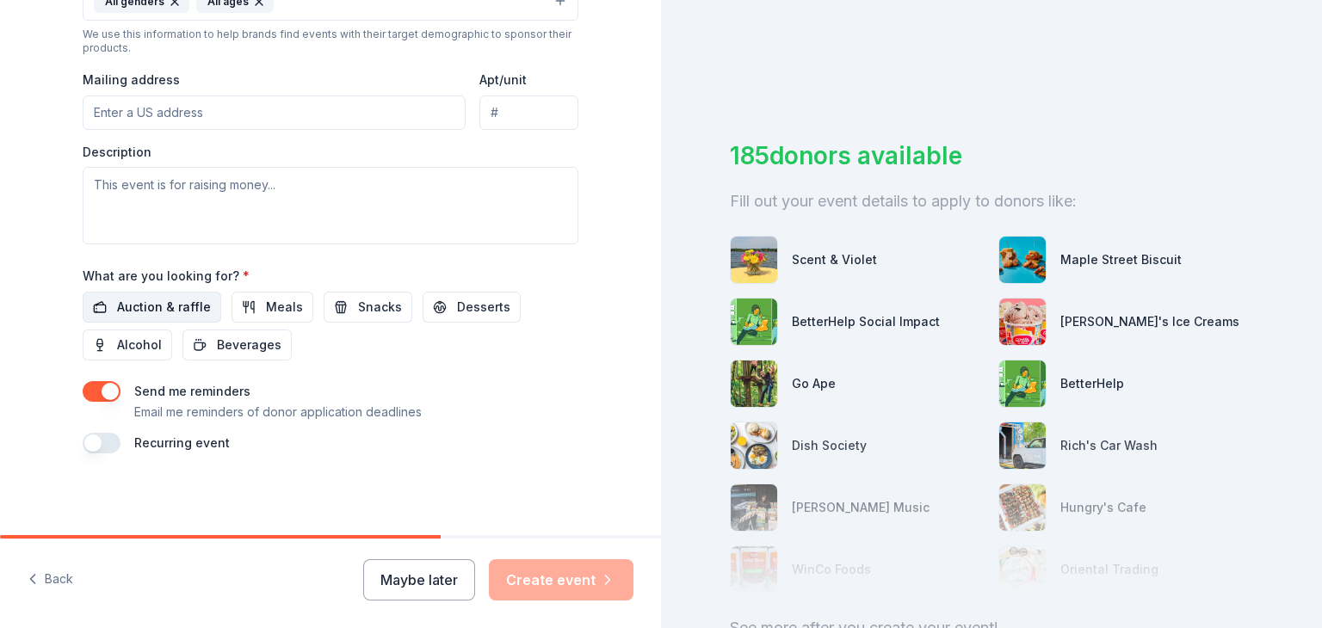
click at [151, 305] on span "Auction & raffle" at bounding box center [164, 307] width 94 height 21
click at [537, 583] on button "Create event" at bounding box center [561, 579] width 145 height 41
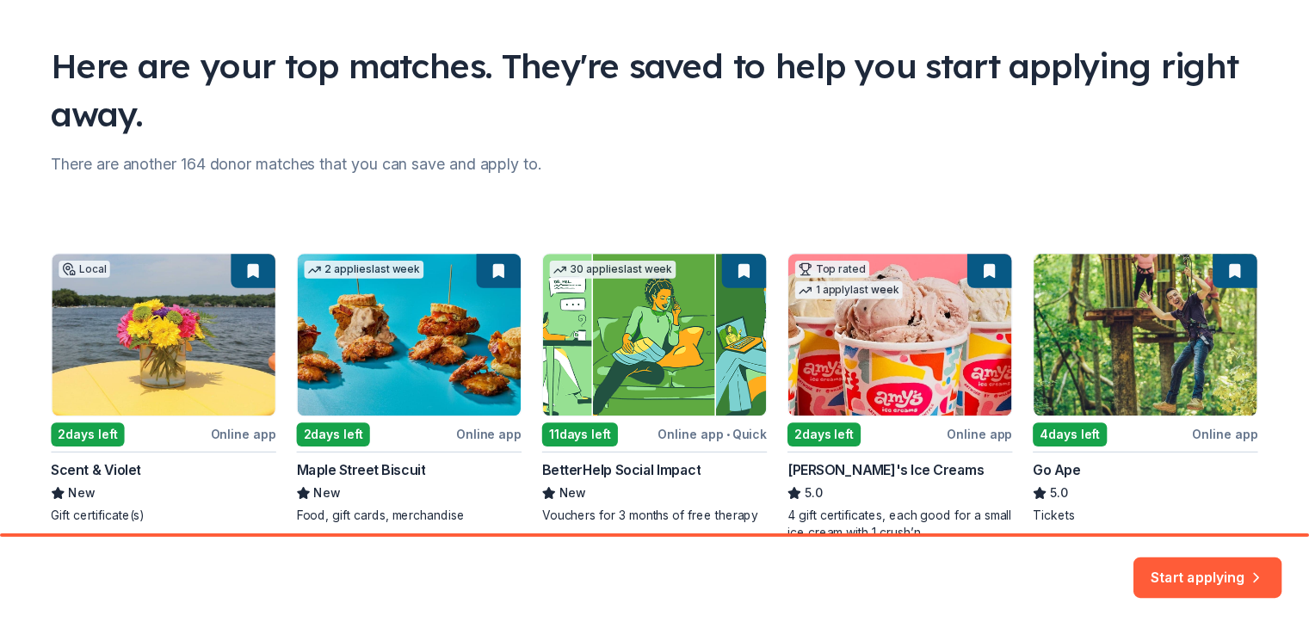
scroll to position [188, 0]
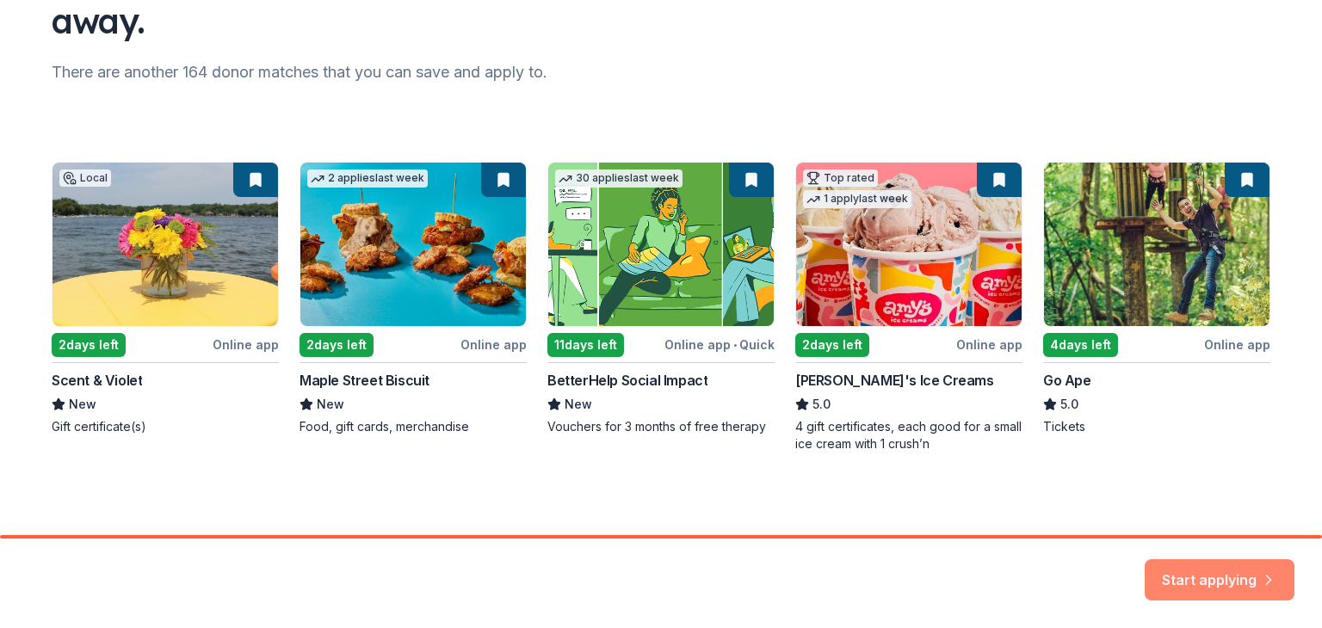
click at [1179, 574] on button "Start applying" at bounding box center [1219, 569] width 150 height 41
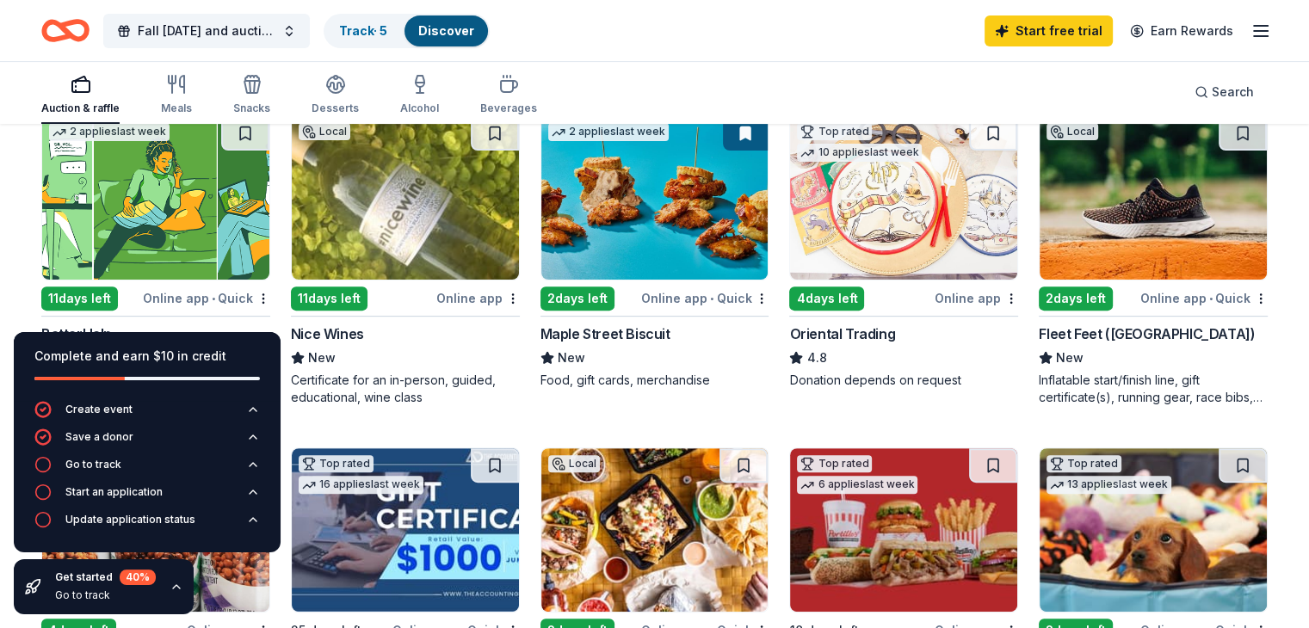
scroll to position [501, 0]
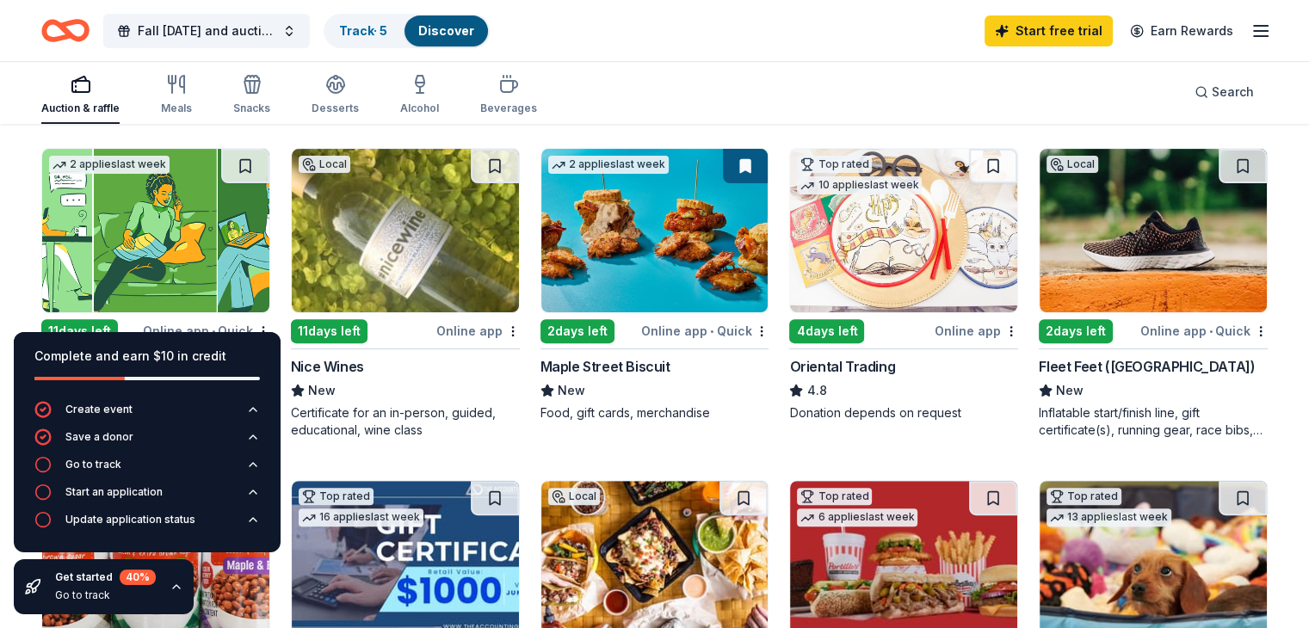
click at [663, 266] on img at bounding box center [654, 230] width 227 height 163
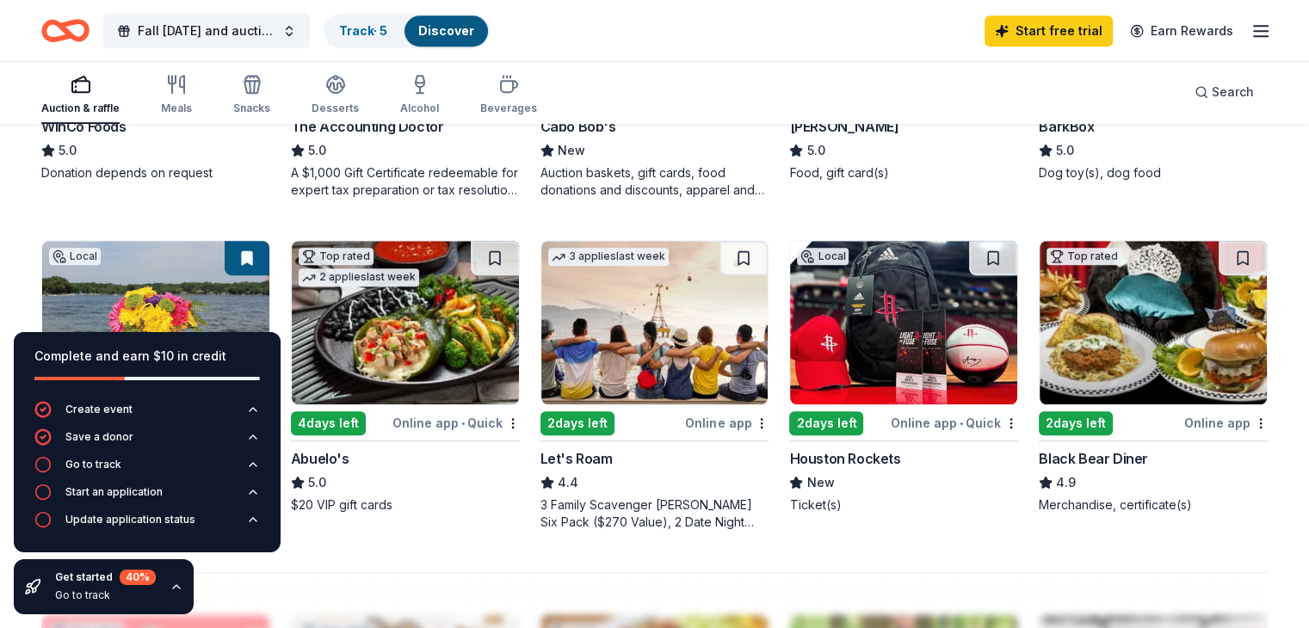
scroll to position [1103, 0]
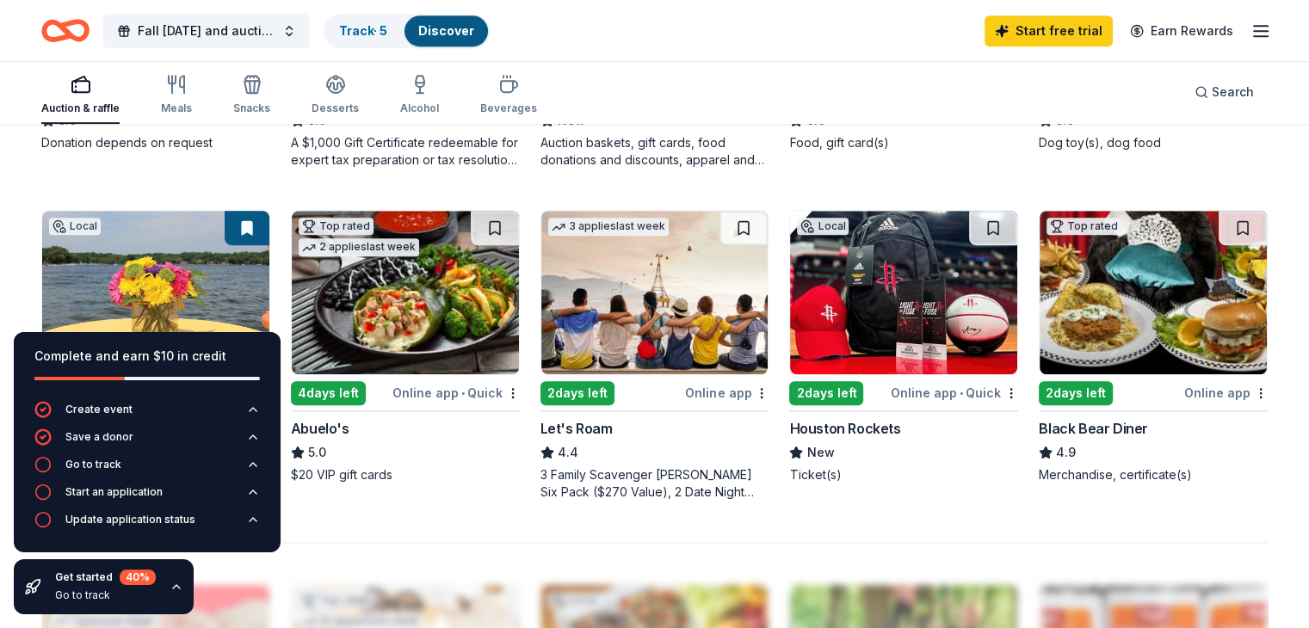
click at [1165, 376] on div "Top rated 2 days left Online app Black Bear Diner 4.9 Merchandise, certificate(…" at bounding box center [1153, 347] width 229 height 274
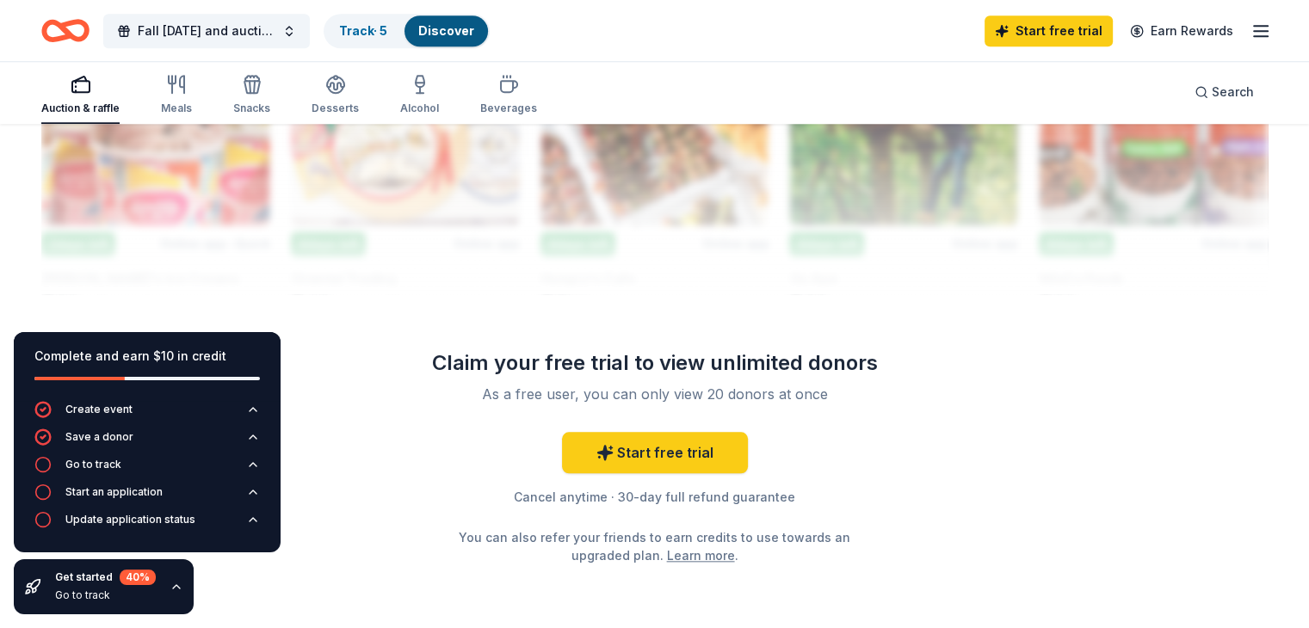
scroll to position [1705, 0]
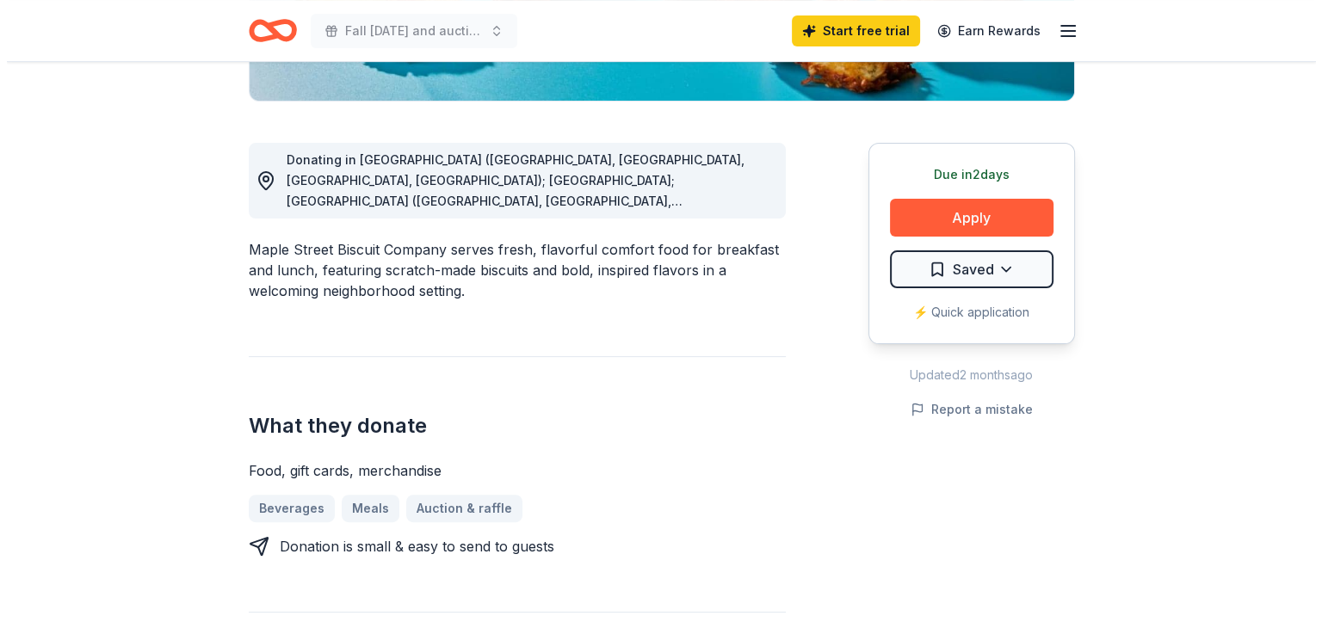
scroll to position [430, 0]
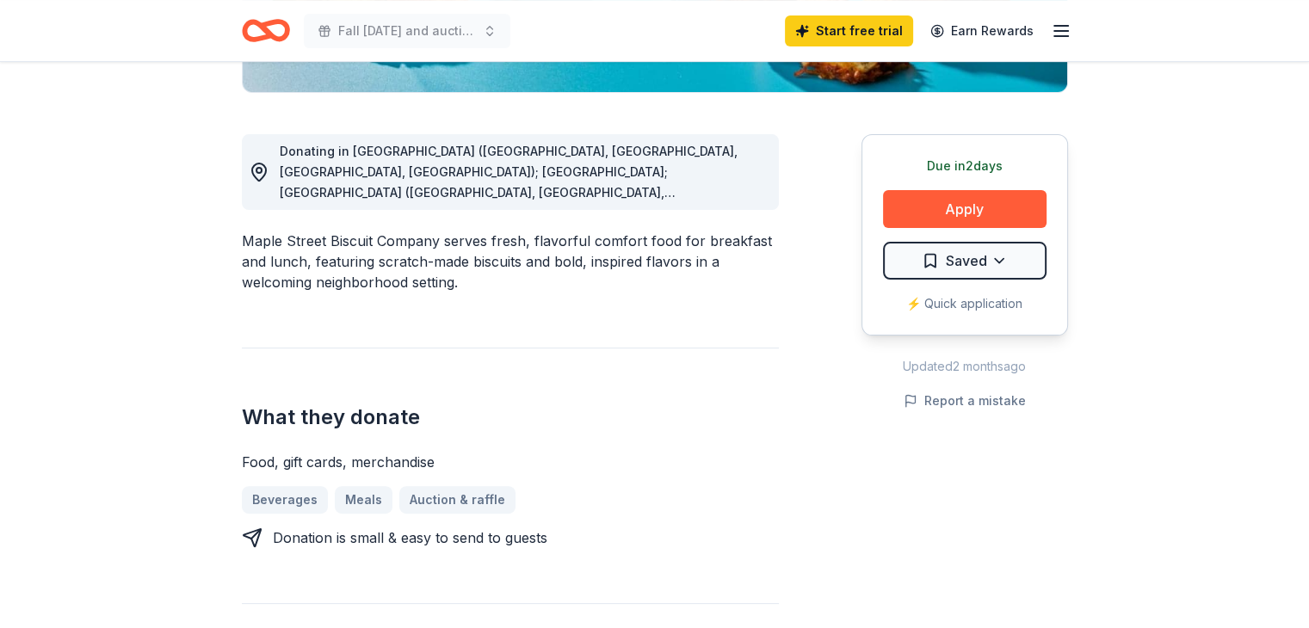
click at [621, 178] on span "Donating in [GEOGRAPHIC_DATA] ([GEOGRAPHIC_DATA], [GEOGRAPHIC_DATA], [GEOGRAPHI…" at bounding box center [509, 316] width 458 height 345
click at [685, 191] on span "Donating in AL (Daphne, Homewood, Madison, Mobile); FL; GA (Alpharetta, Atlanta…" at bounding box center [509, 316] width 458 height 345
click at [252, 166] on icon at bounding box center [259, 171] width 14 height 17
click at [964, 200] on button "Apply" at bounding box center [964, 209] width 163 height 38
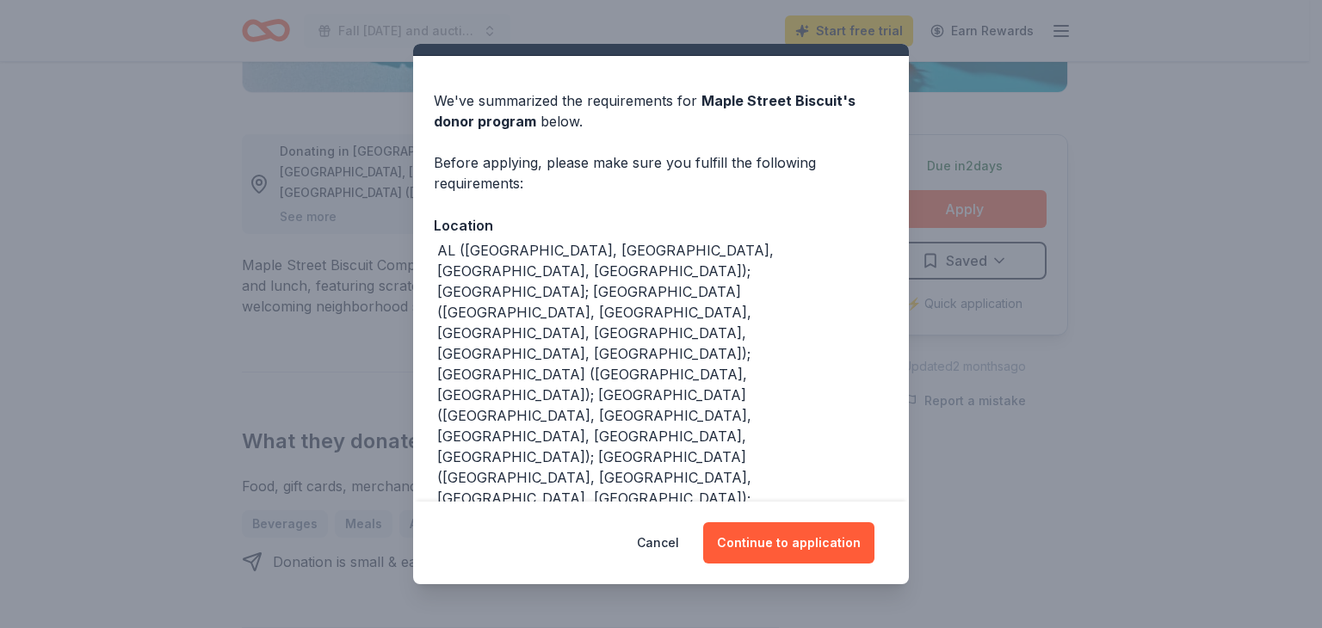
scroll to position [56, 0]
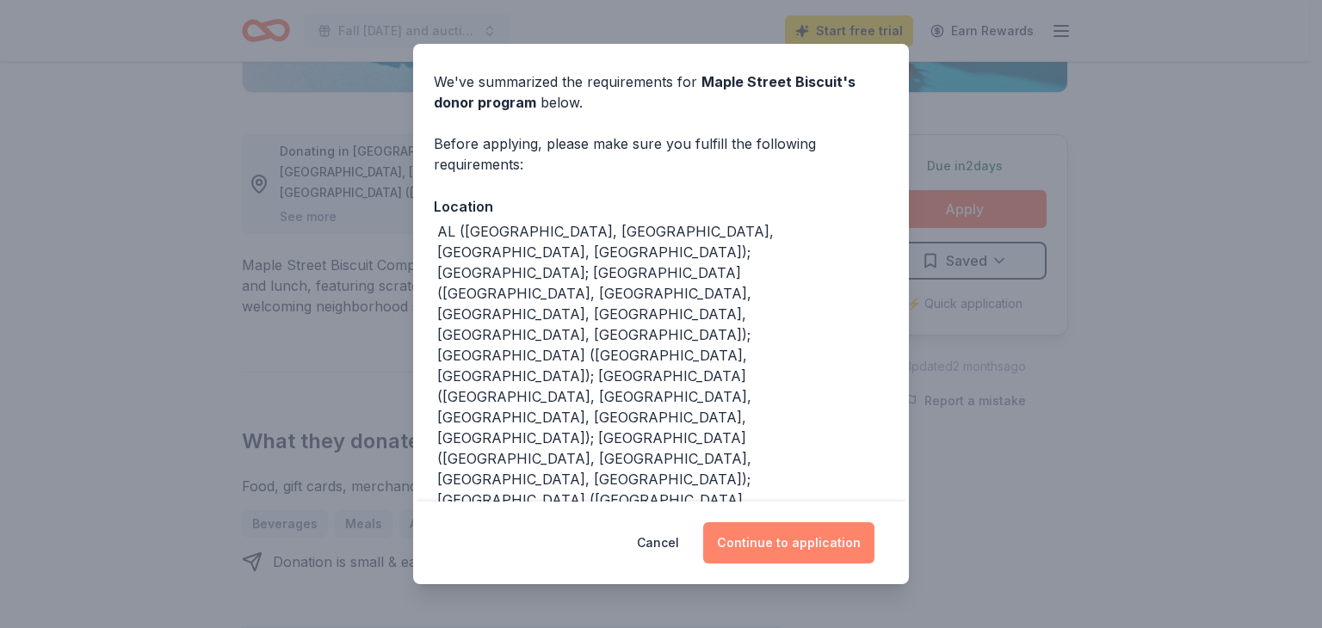
click at [791, 541] on button "Continue to application" at bounding box center [788, 542] width 171 height 41
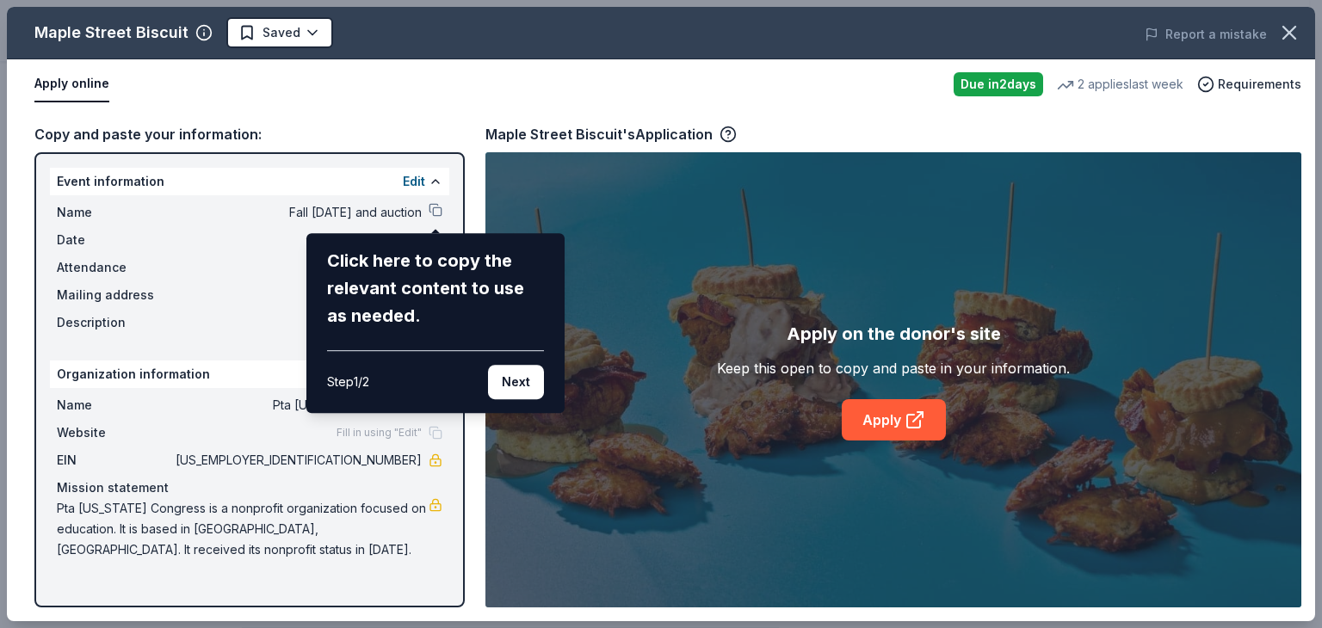
click at [881, 415] on div "Maple Street Biscuit Saved Report a mistake Apply online Due in 2 days 2 applie…" at bounding box center [661, 314] width 1308 height 614
click at [518, 382] on button "Next" at bounding box center [516, 382] width 56 height 34
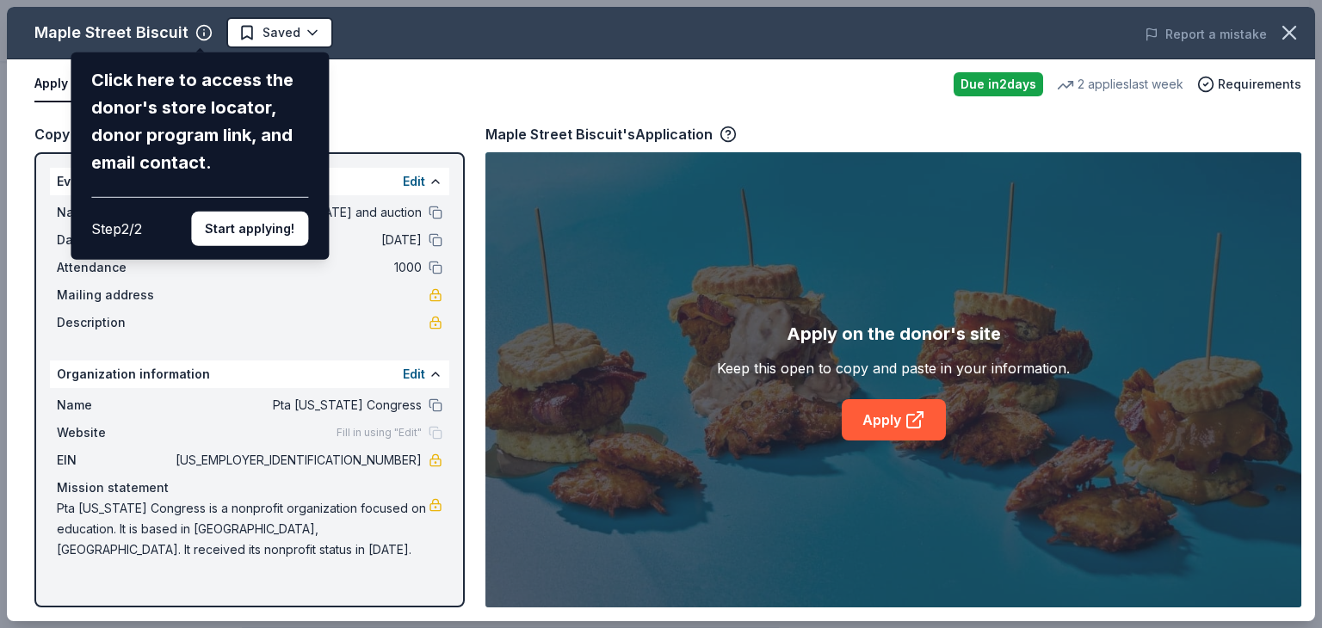
click at [874, 414] on div "Maple Street Biscuit Click here to access the donor's store locator, donor prog…" at bounding box center [661, 314] width 1308 height 614
click at [272, 226] on button "Start applying!" at bounding box center [249, 229] width 117 height 34
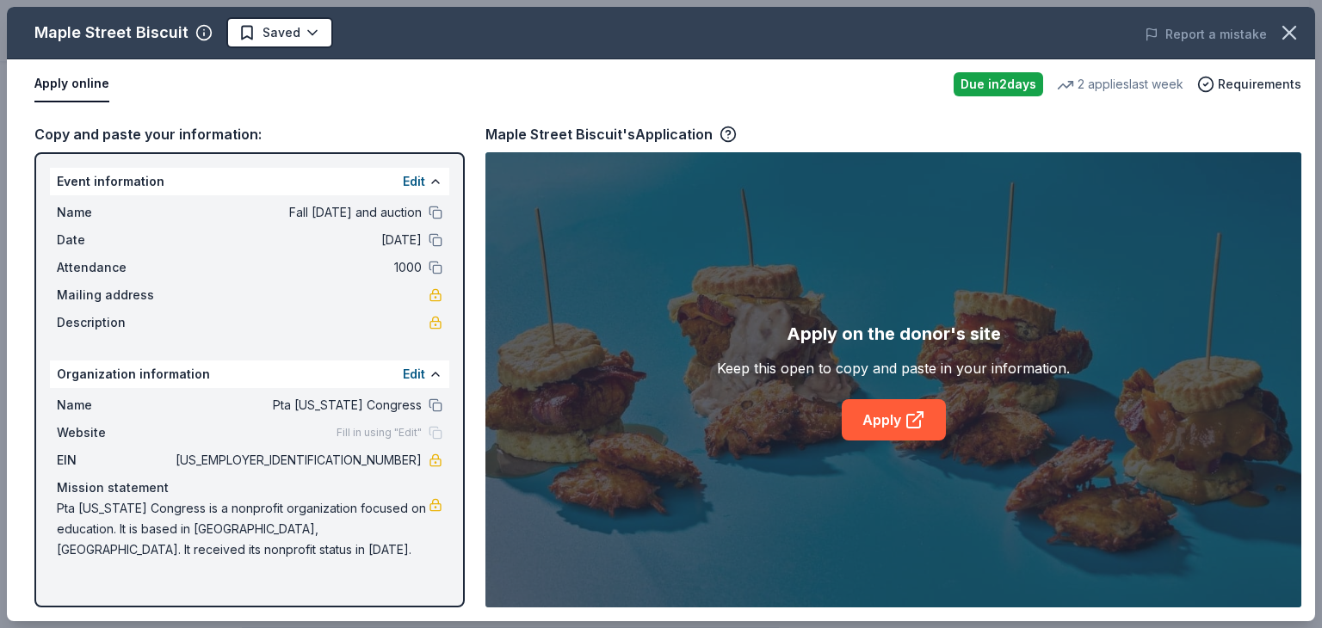
click at [898, 422] on div "Maple Street Biscuit Saved Report a mistake Apply online Due in 2 days 2 applie…" at bounding box center [661, 314] width 1308 height 614
click at [926, 422] on link "Apply" at bounding box center [893, 419] width 104 height 41
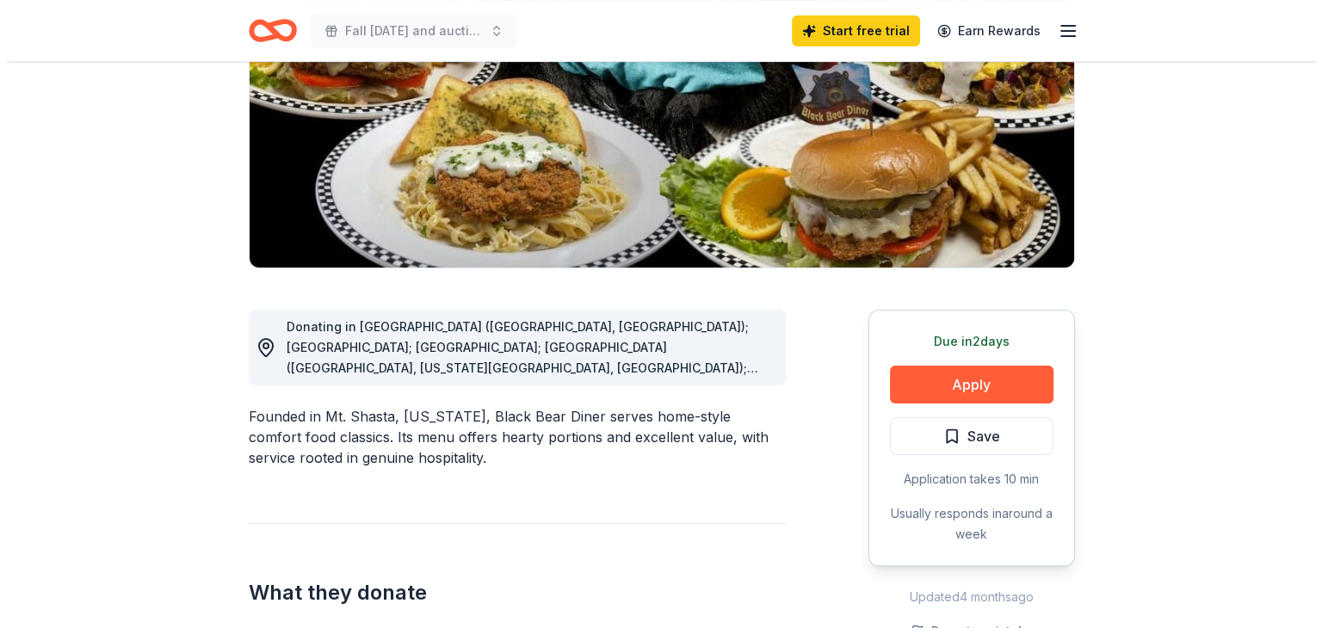
scroll to position [258, 0]
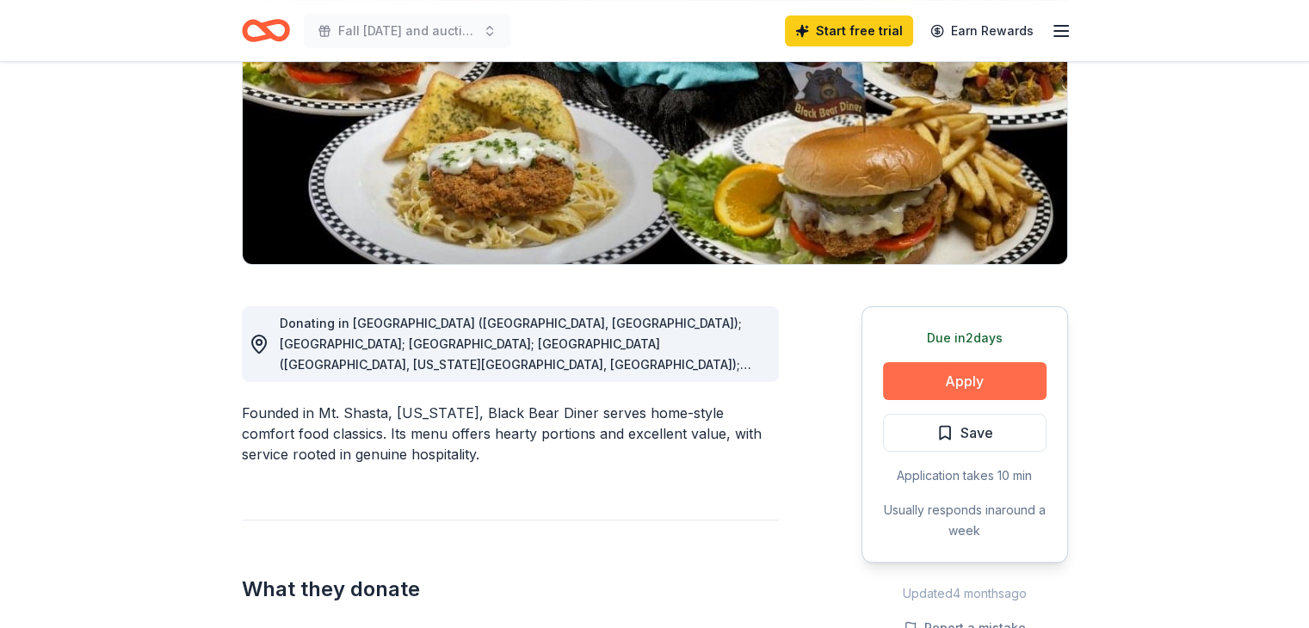
click at [950, 373] on button "Apply" at bounding box center [964, 381] width 163 height 38
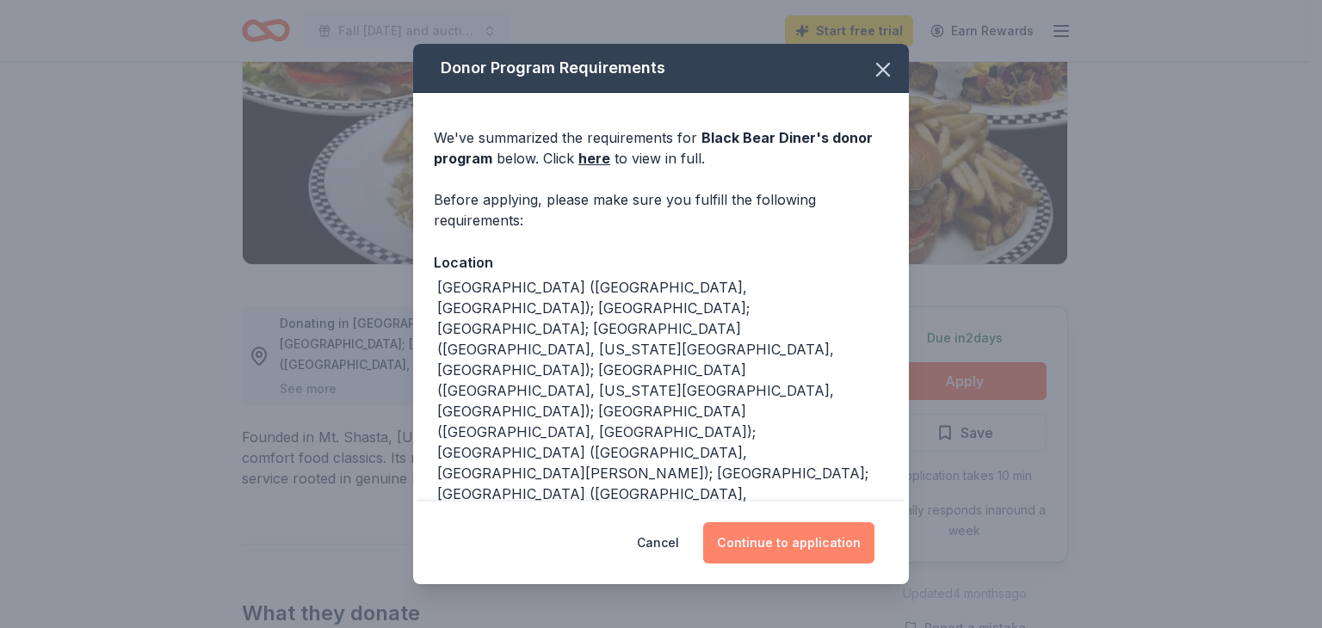
click at [783, 541] on button "Continue to application" at bounding box center [788, 542] width 171 height 41
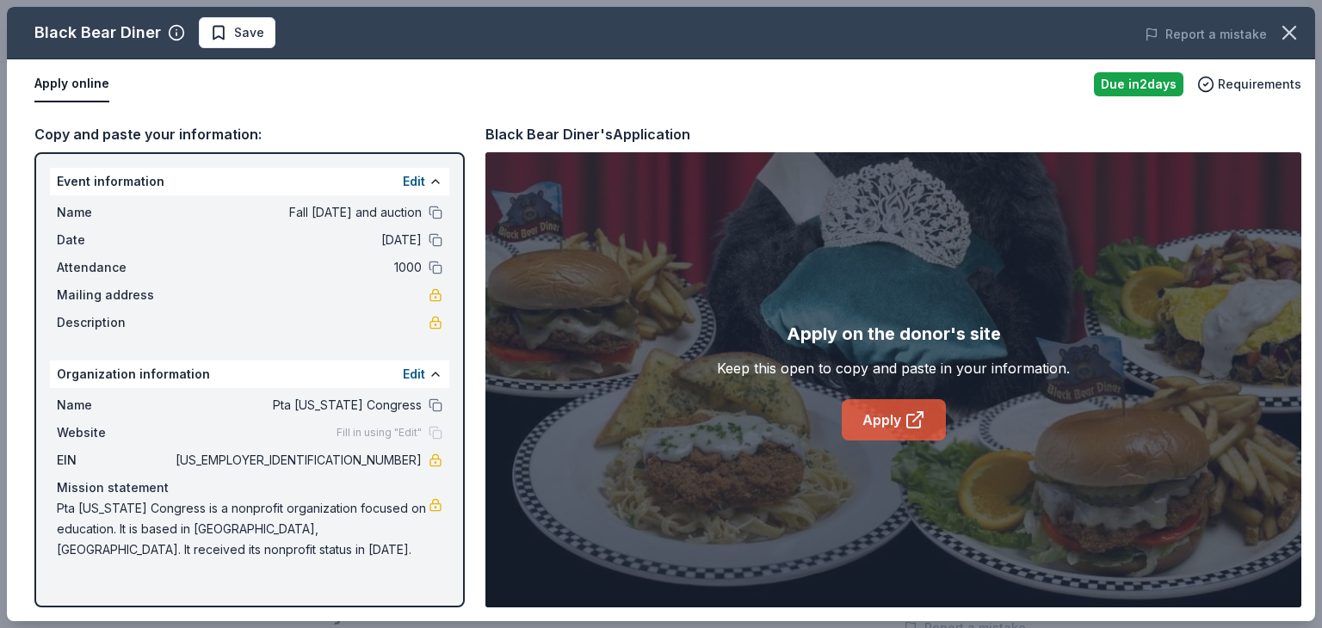
click at [919, 410] on icon at bounding box center [914, 420] width 21 height 21
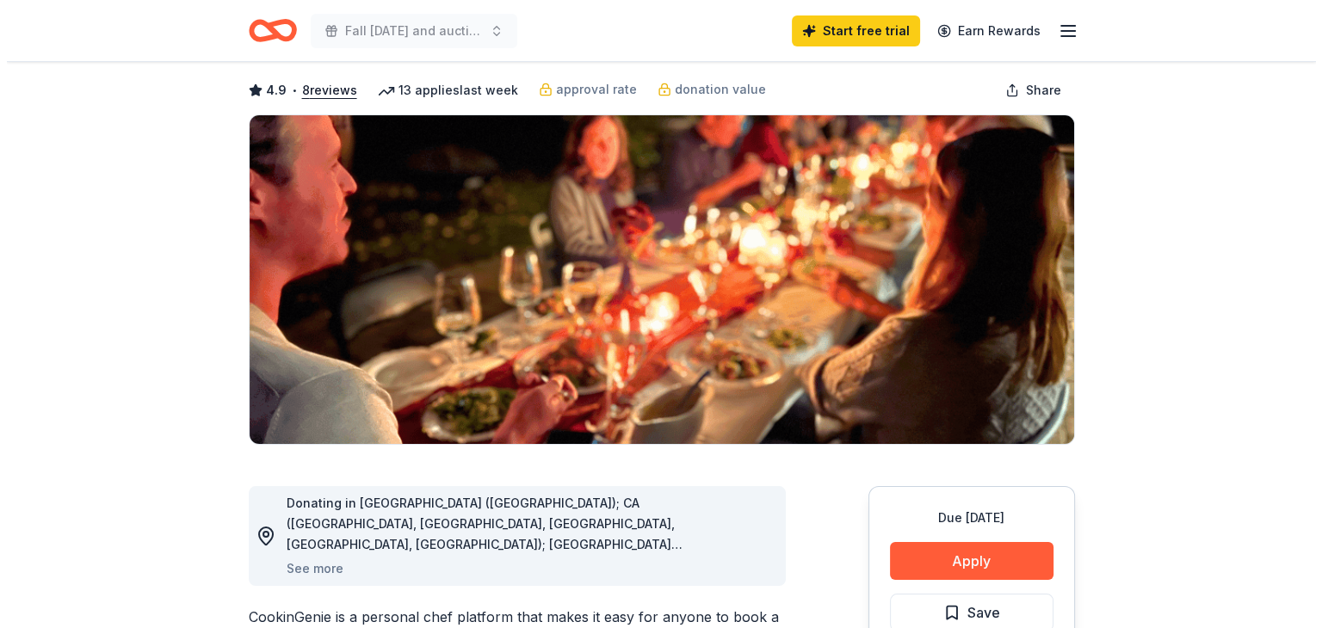
scroll to position [172, 0]
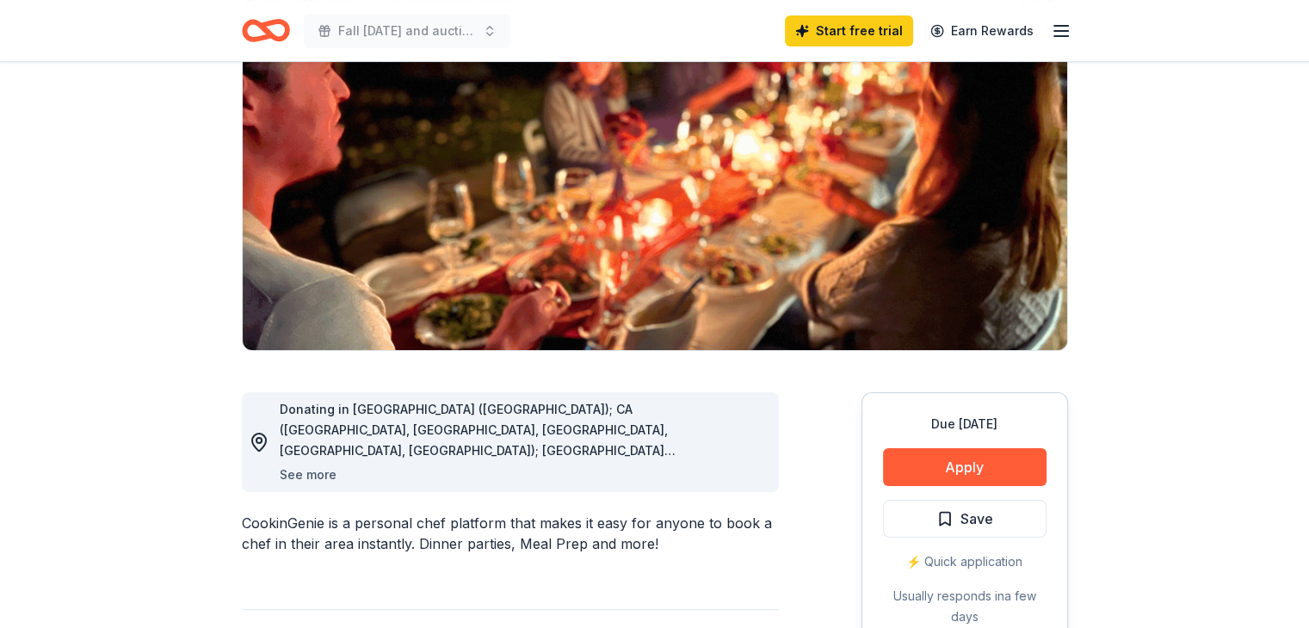
click at [296, 476] on button "See more" at bounding box center [308, 475] width 57 height 21
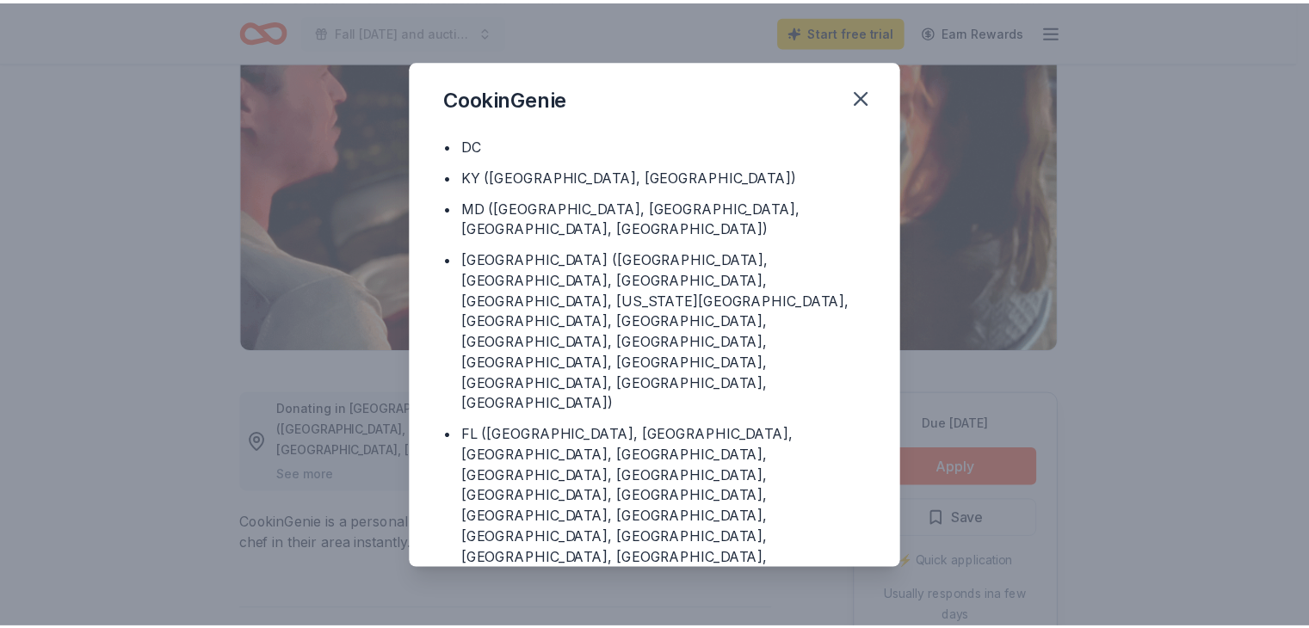
scroll to position [200, 0]
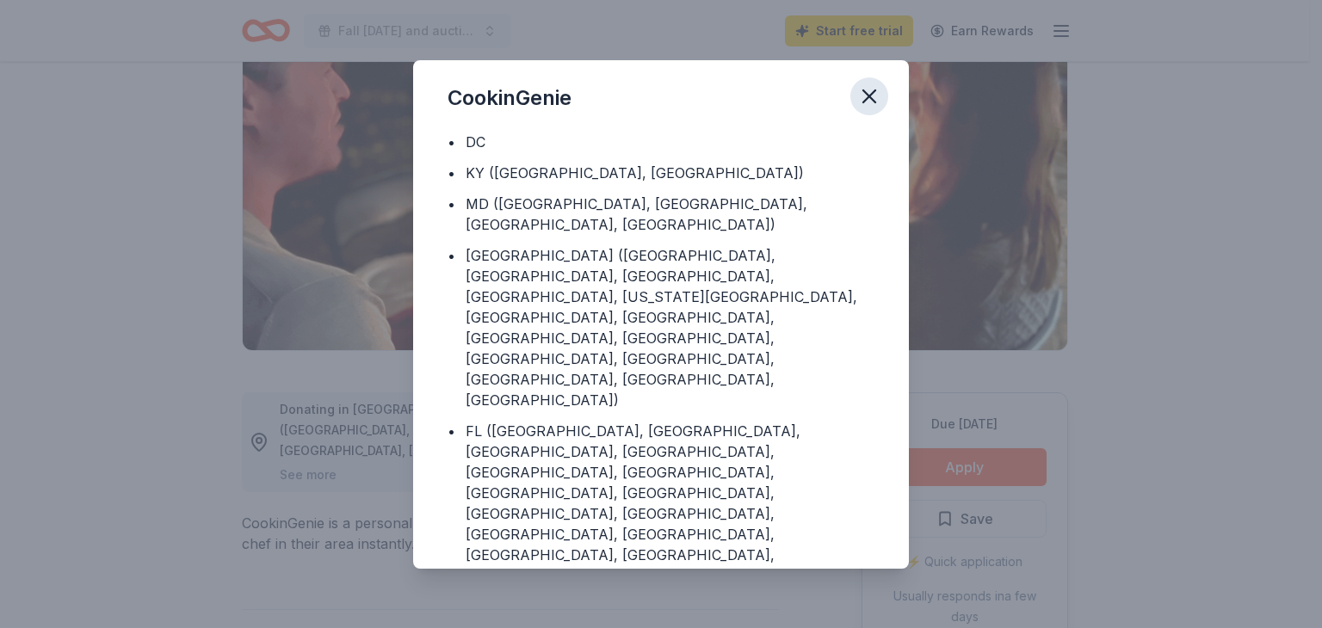
click at [874, 96] on icon "button" at bounding box center [869, 96] width 24 height 24
